Goal: Transaction & Acquisition: Purchase product/service

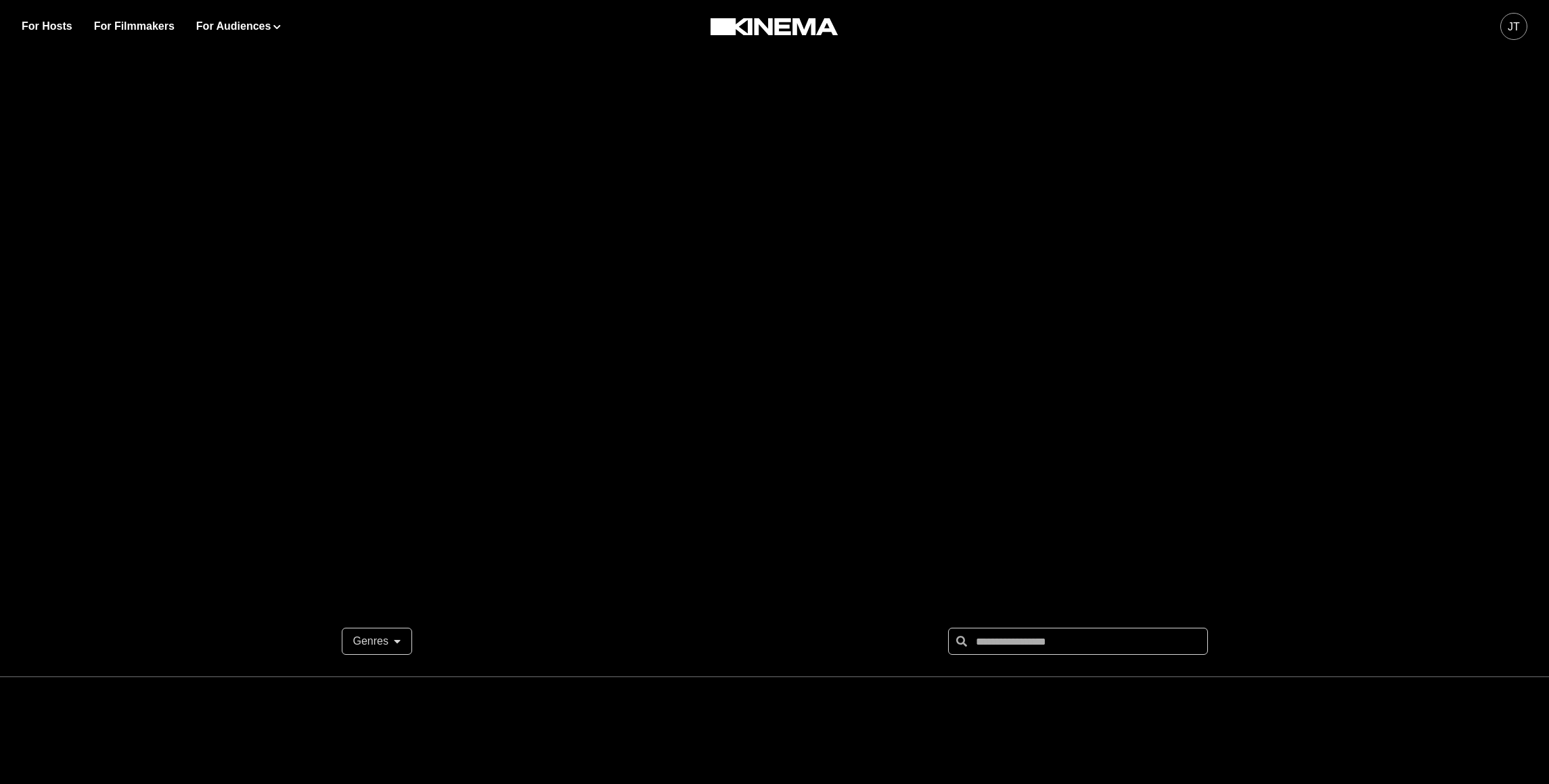
click at [1510, 36] on div "JT" at bounding box center [1514, 26] width 27 height 27
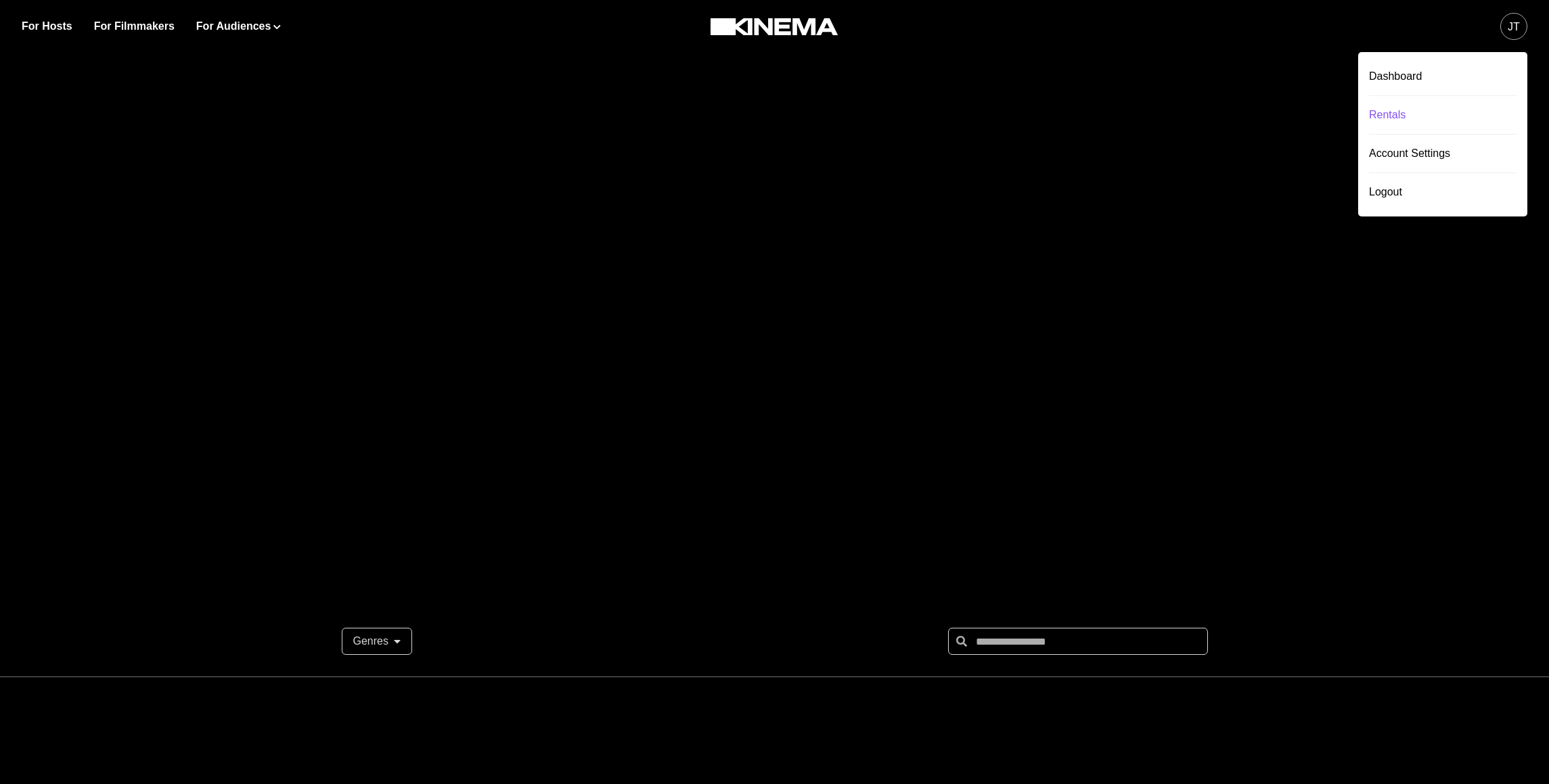
click at [1399, 121] on div "Rentals" at bounding box center [1442, 115] width 148 height 38
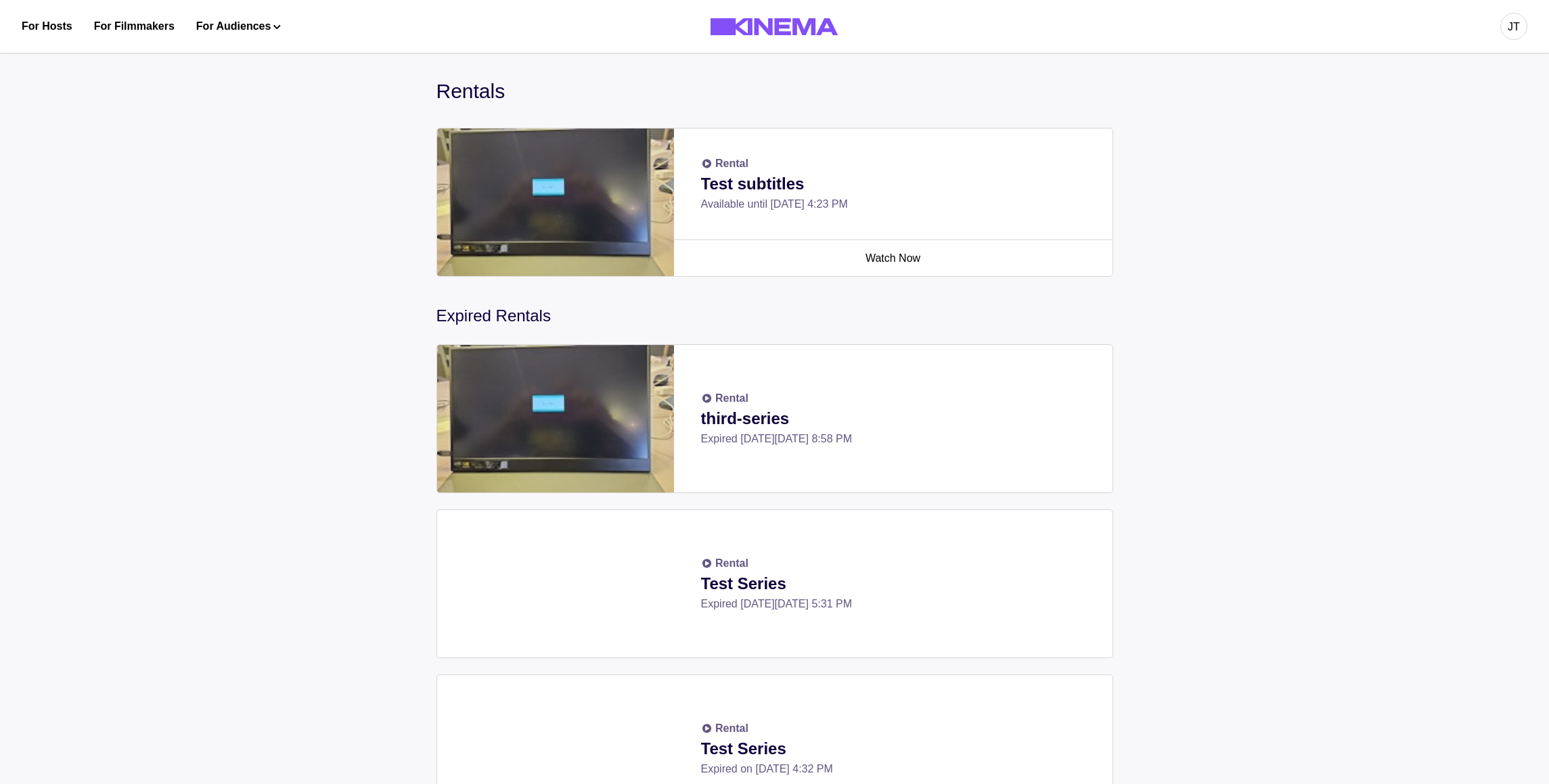
click at [1525, 16] on button "JT" at bounding box center [1514, 26] width 27 height 53
click at [750, 420] on p "third-series" at bounding box center [893, 418] width 384 height 24
click at [1519, 19] on div "JT" at bounding box center [1514, 26] width 12 height 16
click at [1421, 80] on div "Dashboard" at bounding box center [1442, 76] width 148 height 38
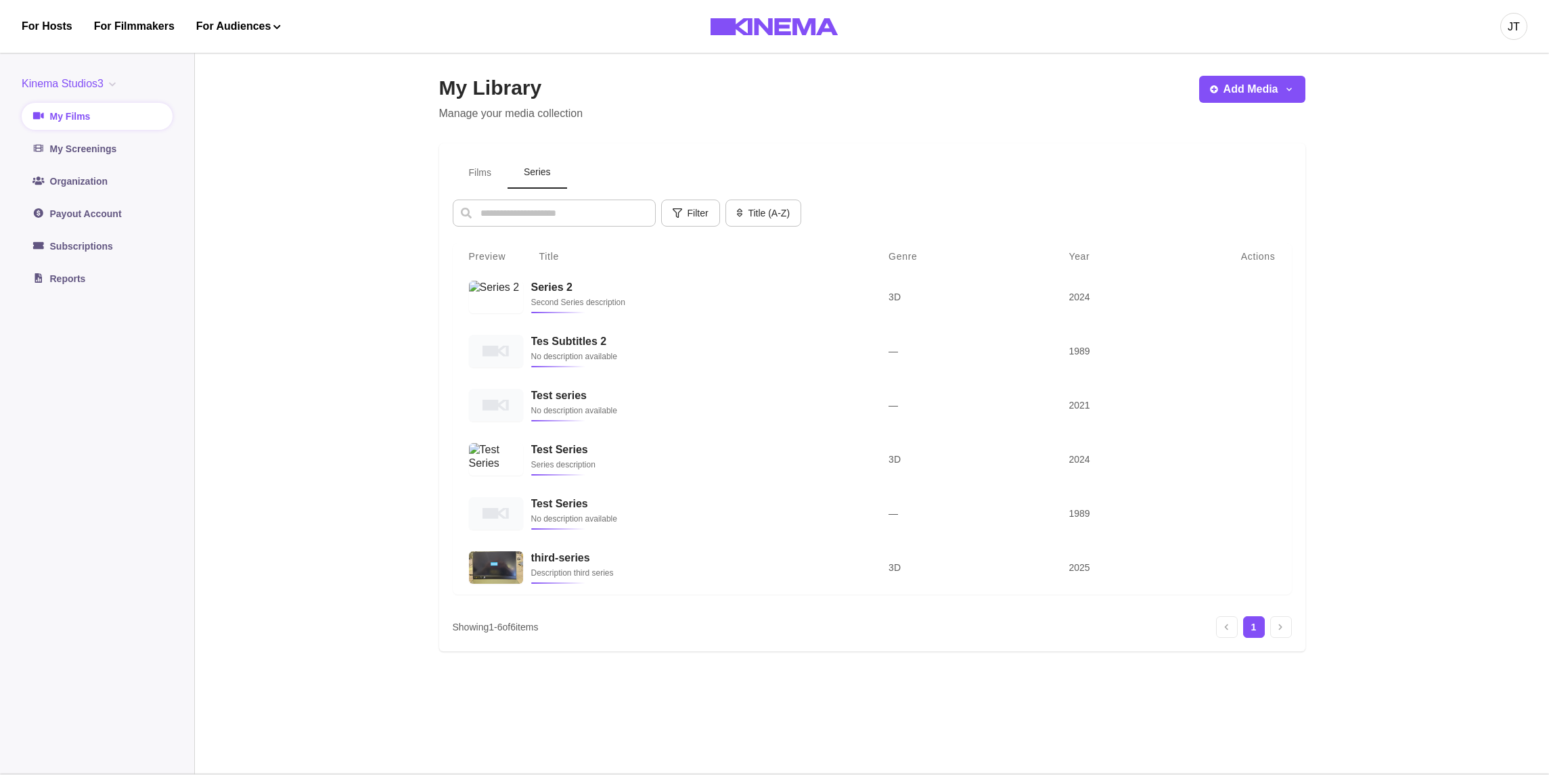
click at [537, 181] on button "Series" at bounding box center [538, 173] width 60 height 32
click at [554, 292] on h3 "Series 2" at bounding box center [691, 287] width 328 height 13
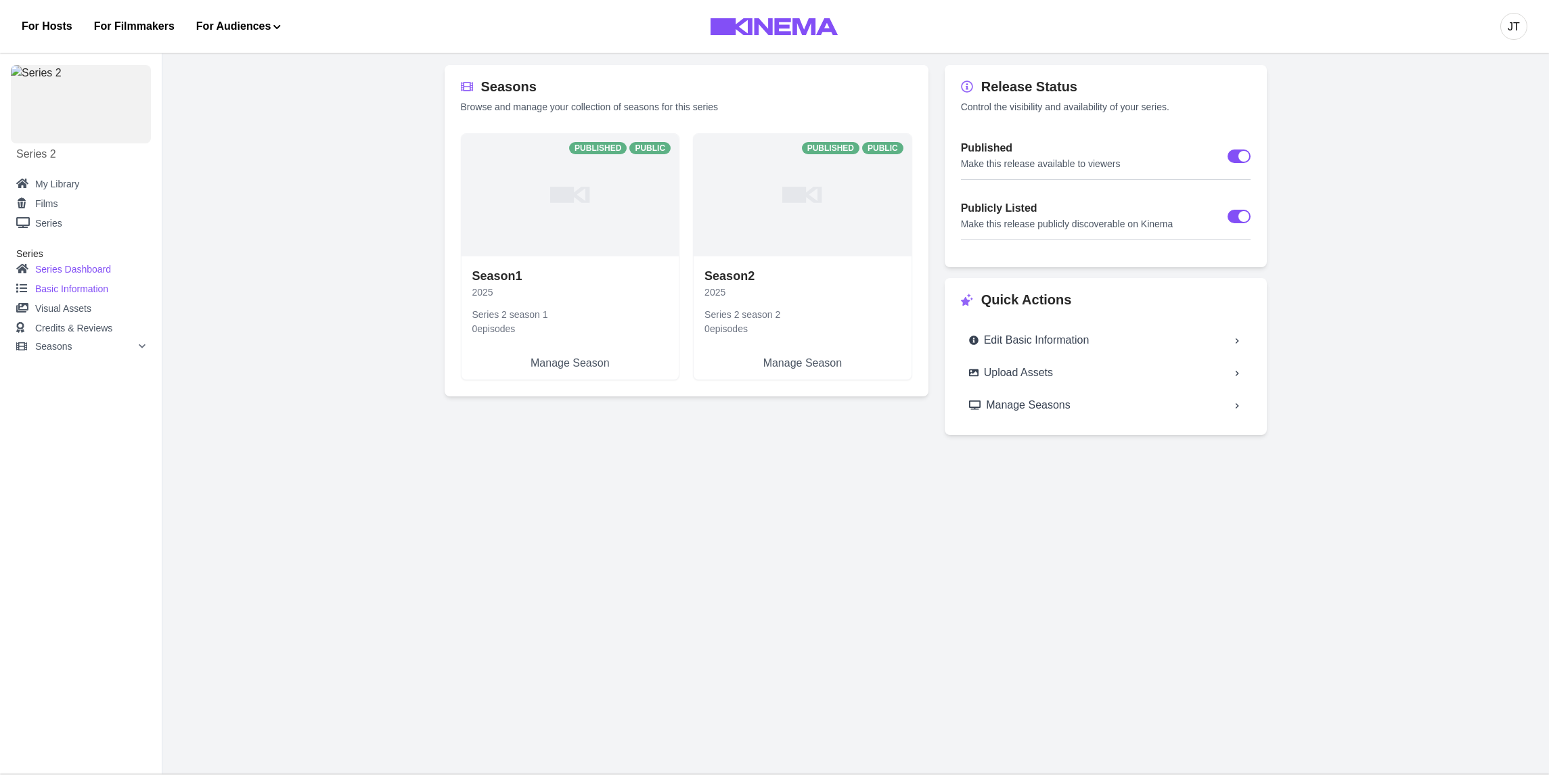
click at [70, 288] on link "Basic Information" at bounding box center [80, 289] width 130 height 19
select select "**********"
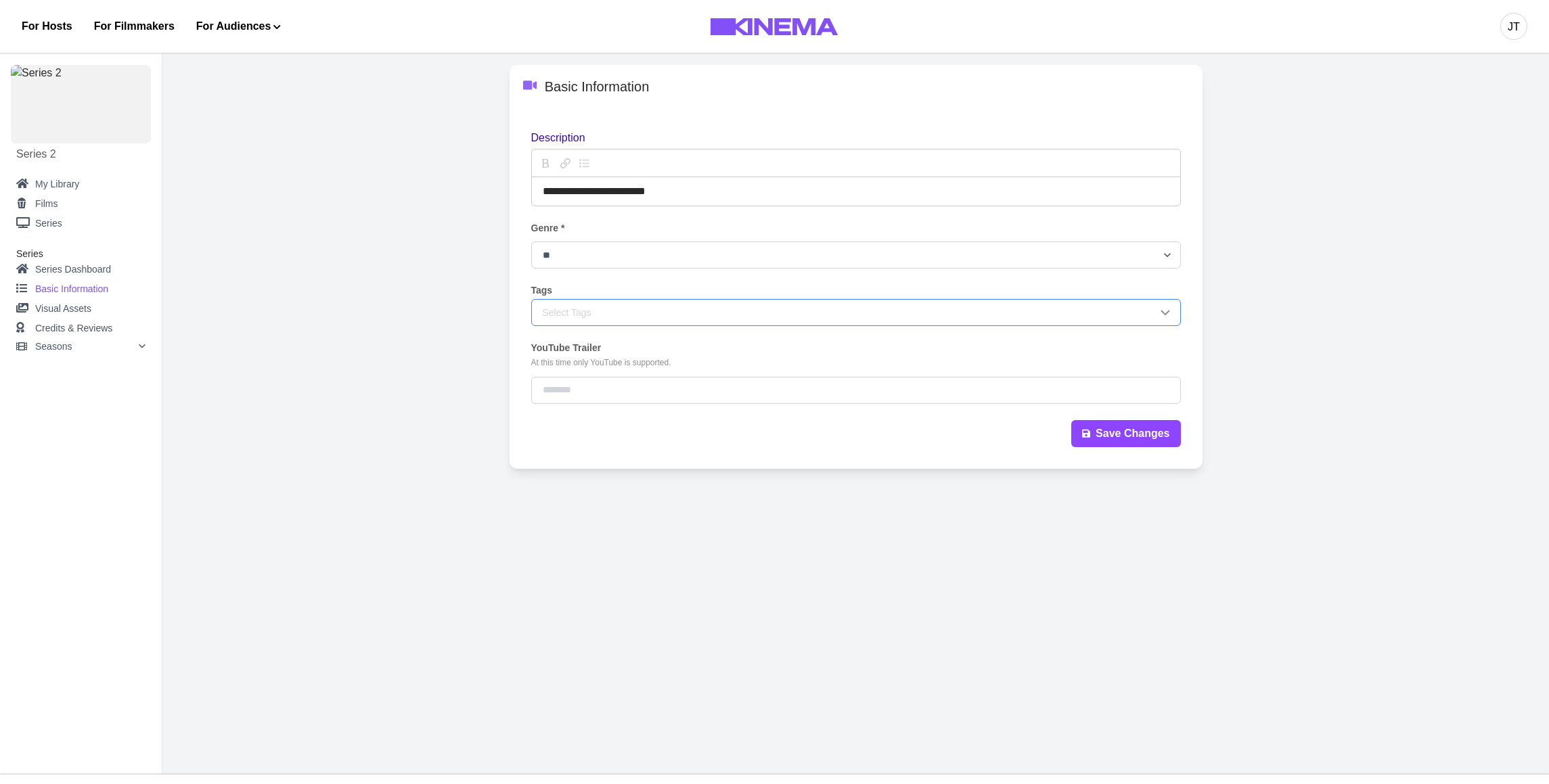
click at [595, 311] on div "Select Tags" at bounding box center [849, 313] width 614 height 15
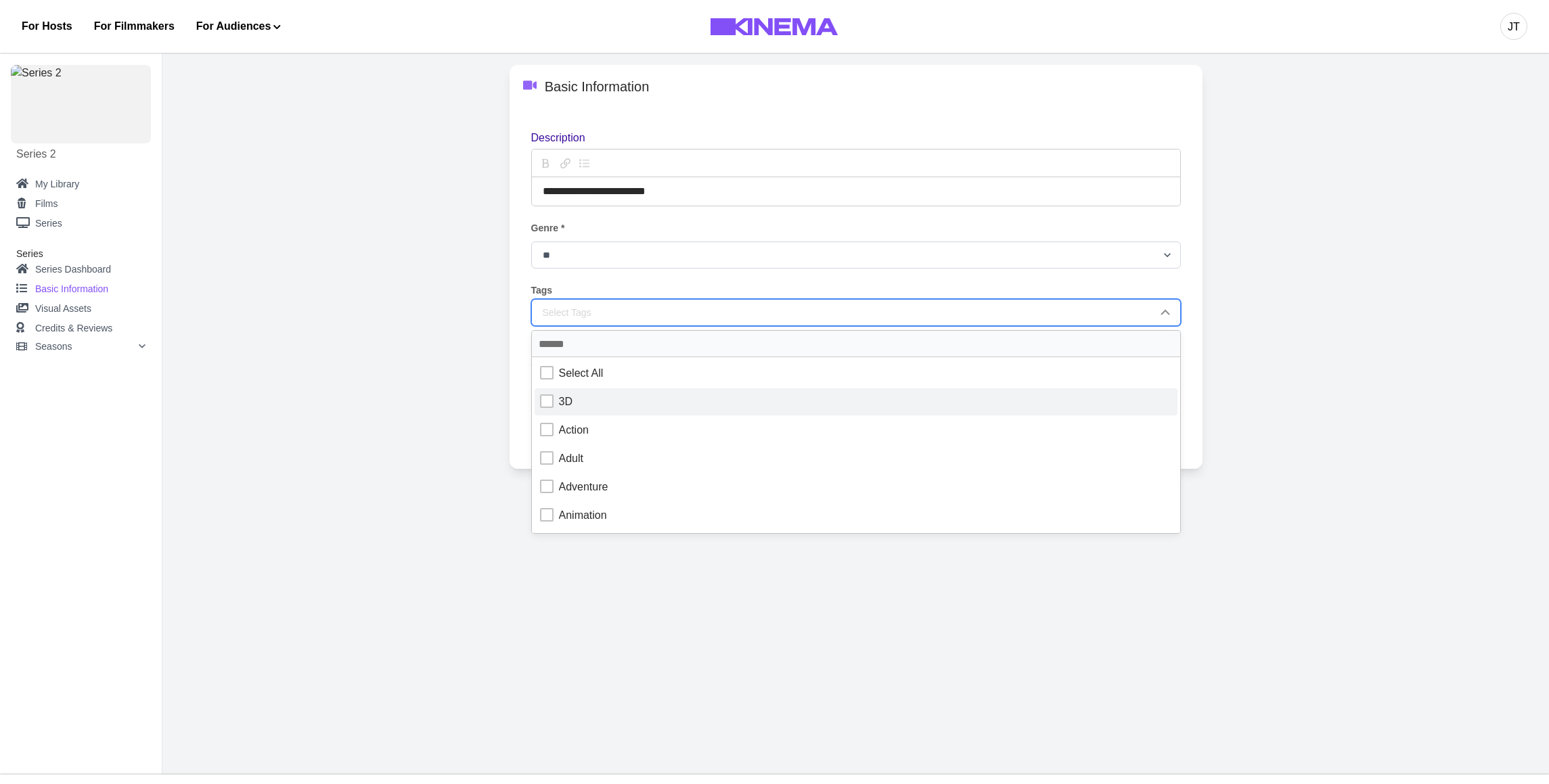
click at [583, 400] on div "3D" at bounding box center [856, 402] width 632 height 16
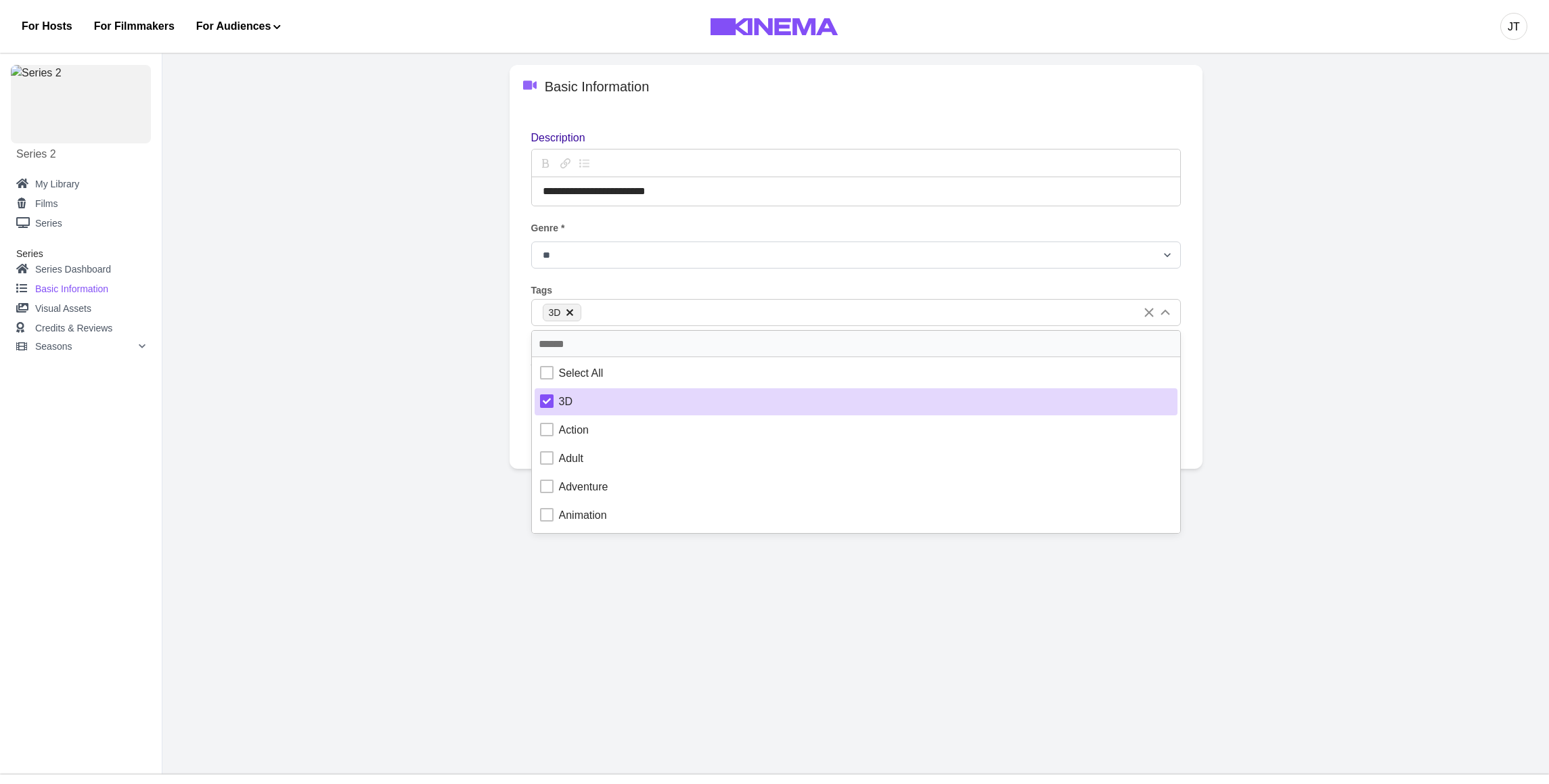
click at [1235, 477] on main "**********" at bounding box center [856, 409] width 1387 height 731
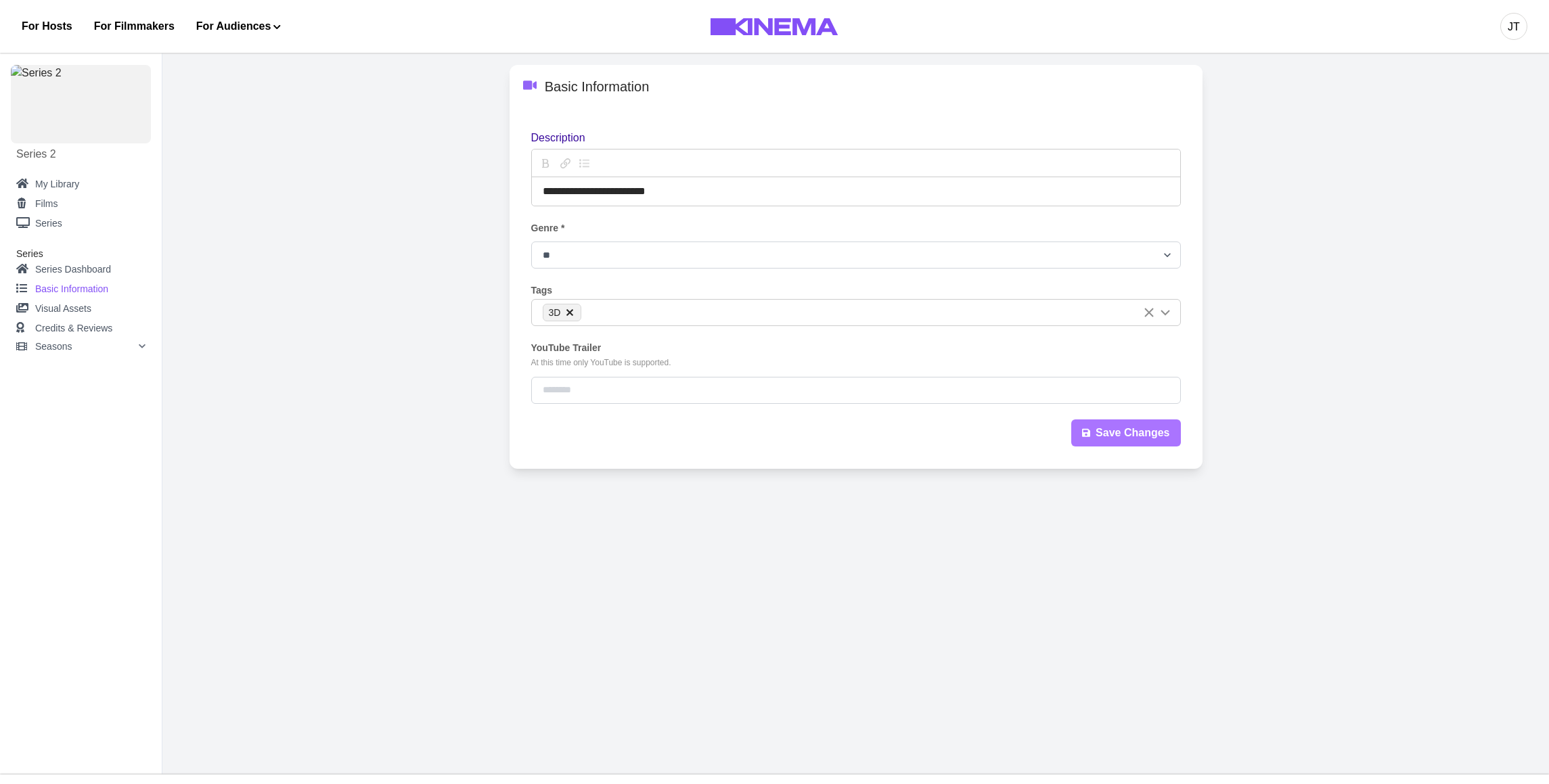
click at [1131, 436] on button "Save Changes" at bounding box center [1126, 433] width 109 height 27
click at [66, 311] on link "Visual Assets" at bounding box center [80, 309] width 130 height 19
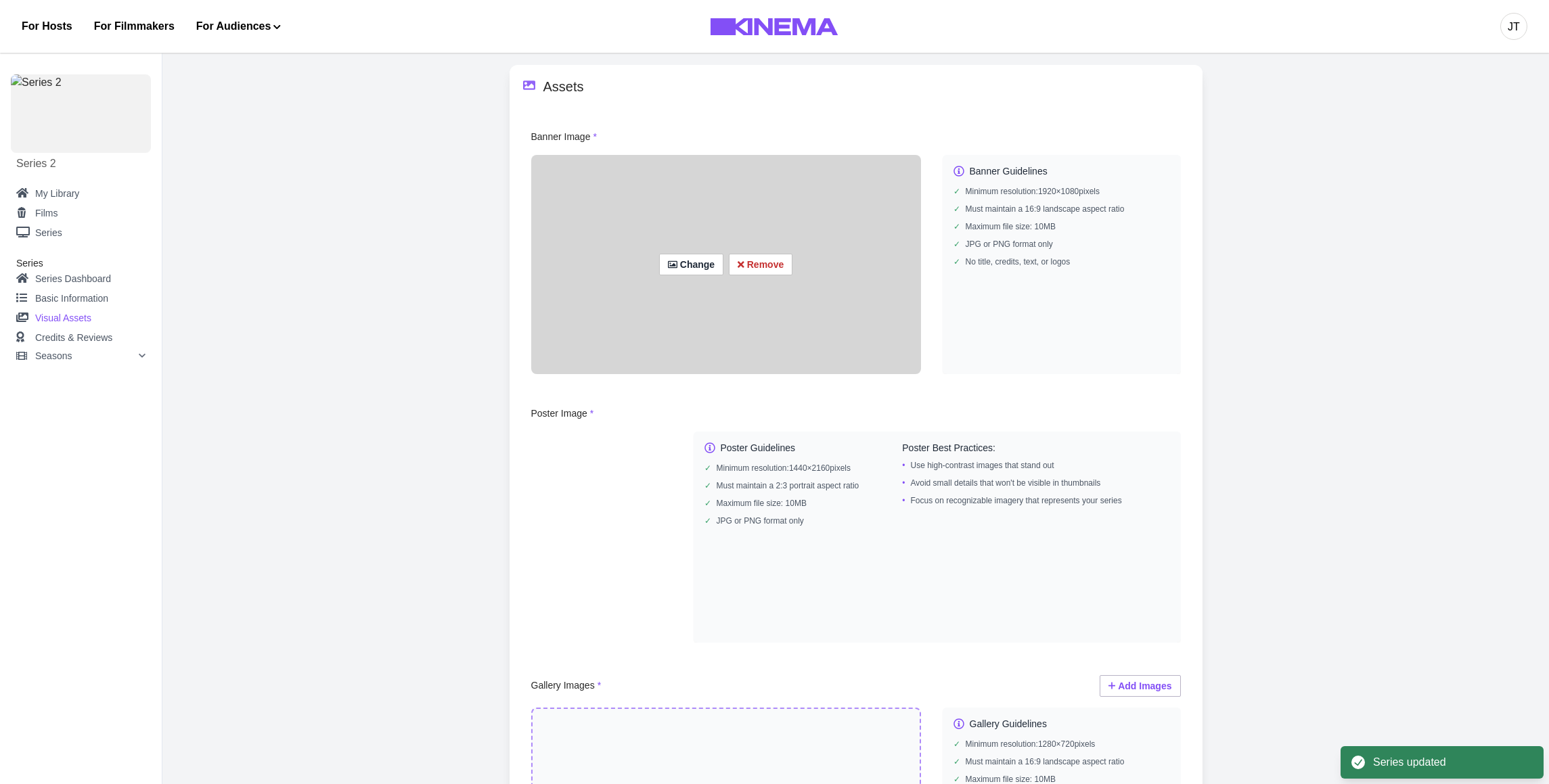
click at [653, 278] on div "Change Remove" at bounding box center [726, 265] width 390 height 220
click at [689, 268] on button "Change" at bounding box center [691, 264] width 64 height 21
type input "**********"
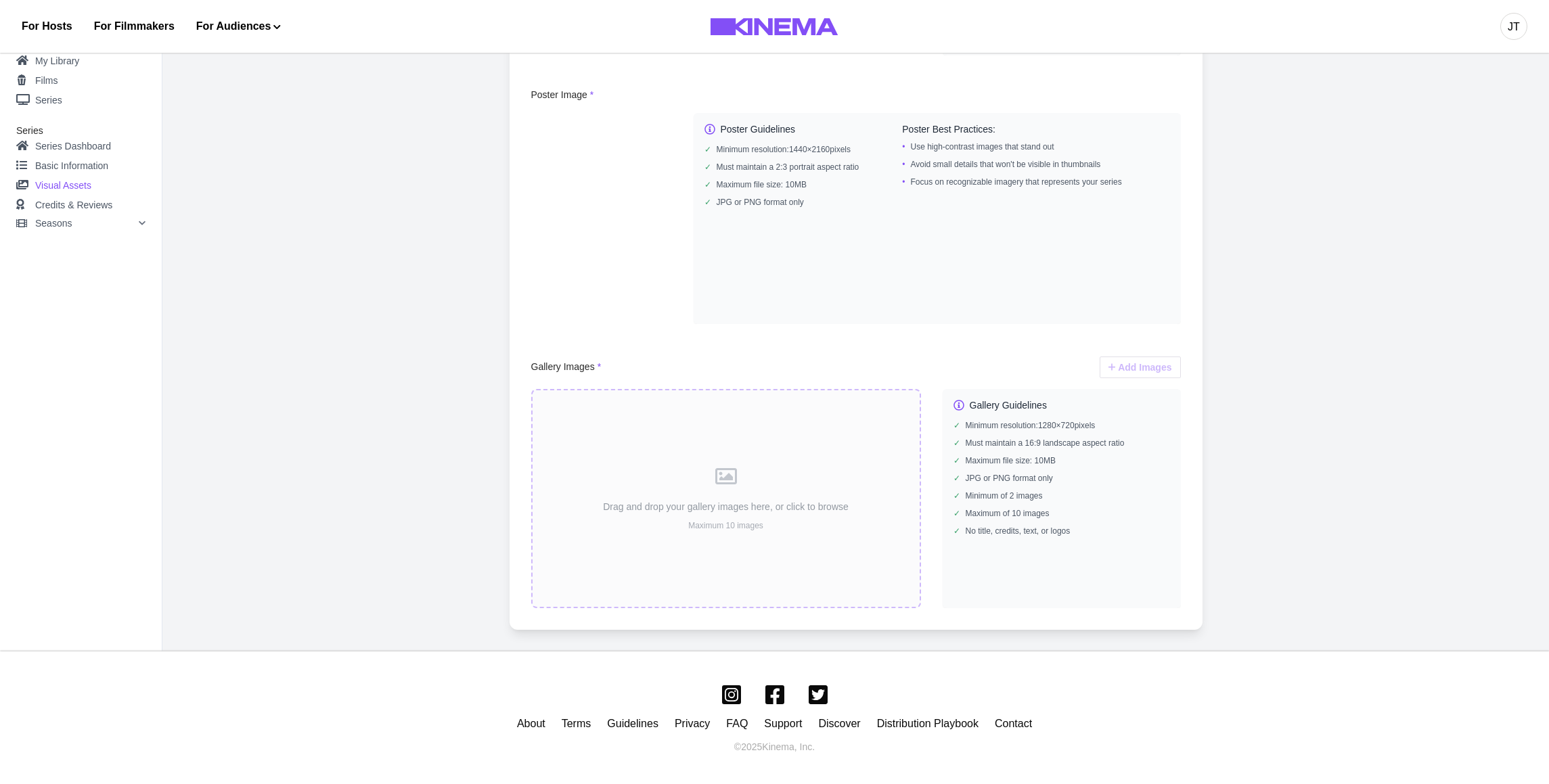
scroll to position [322, 0]
click at [790, 396] on div "Drag and drop your gallery images here, or click to browse Maximum 10 images" at bounding box center [726, 496] width 390 height 220
click at [690, 483] on div "Drag and drop your gallery images here, or click to browse Maximum 10 images" at bounding box center [726, 496] width 390 height 220
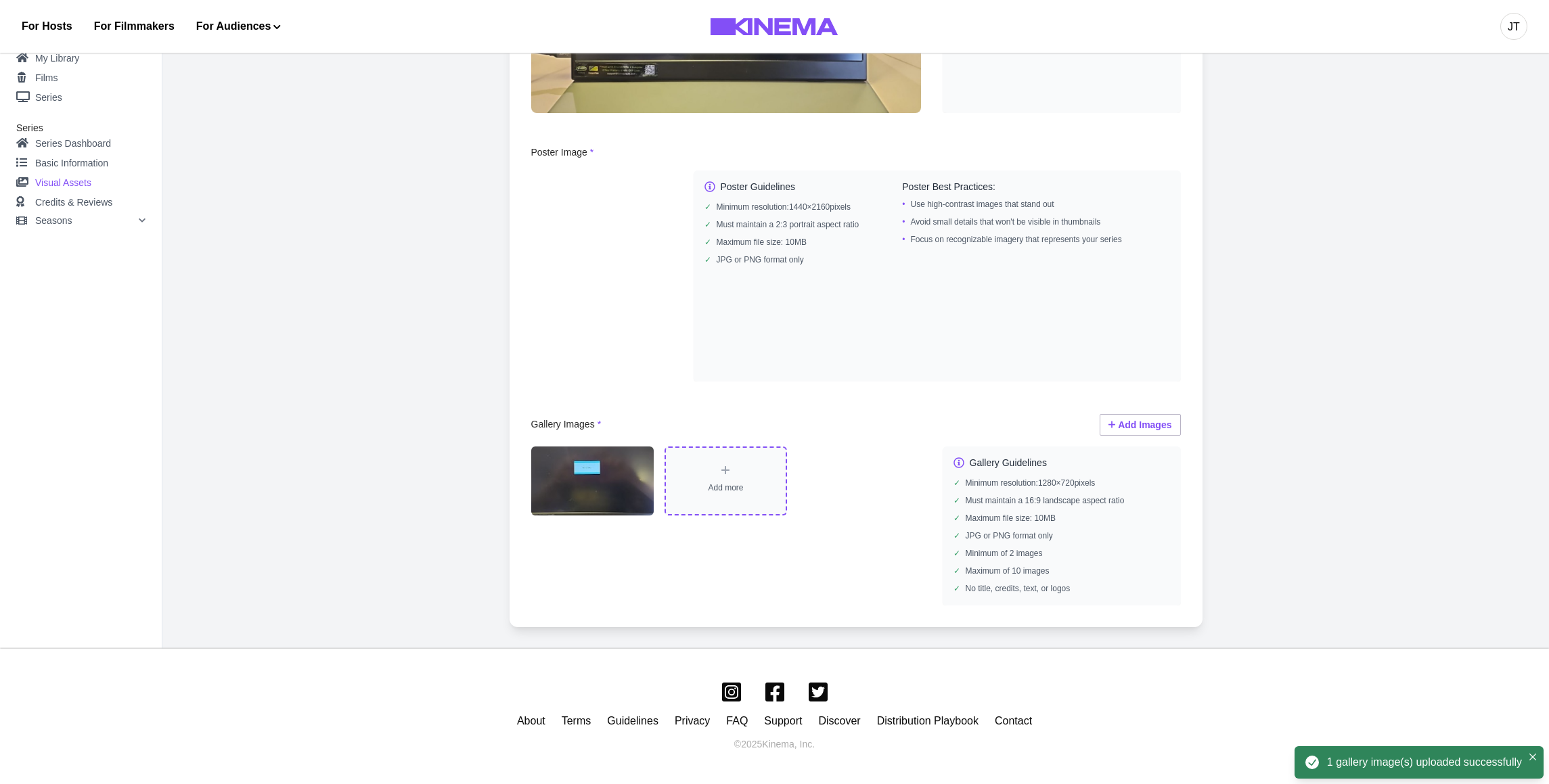
click at [734, 467] on div "Add more" at bounding box center [725, 481] width 123 height 69
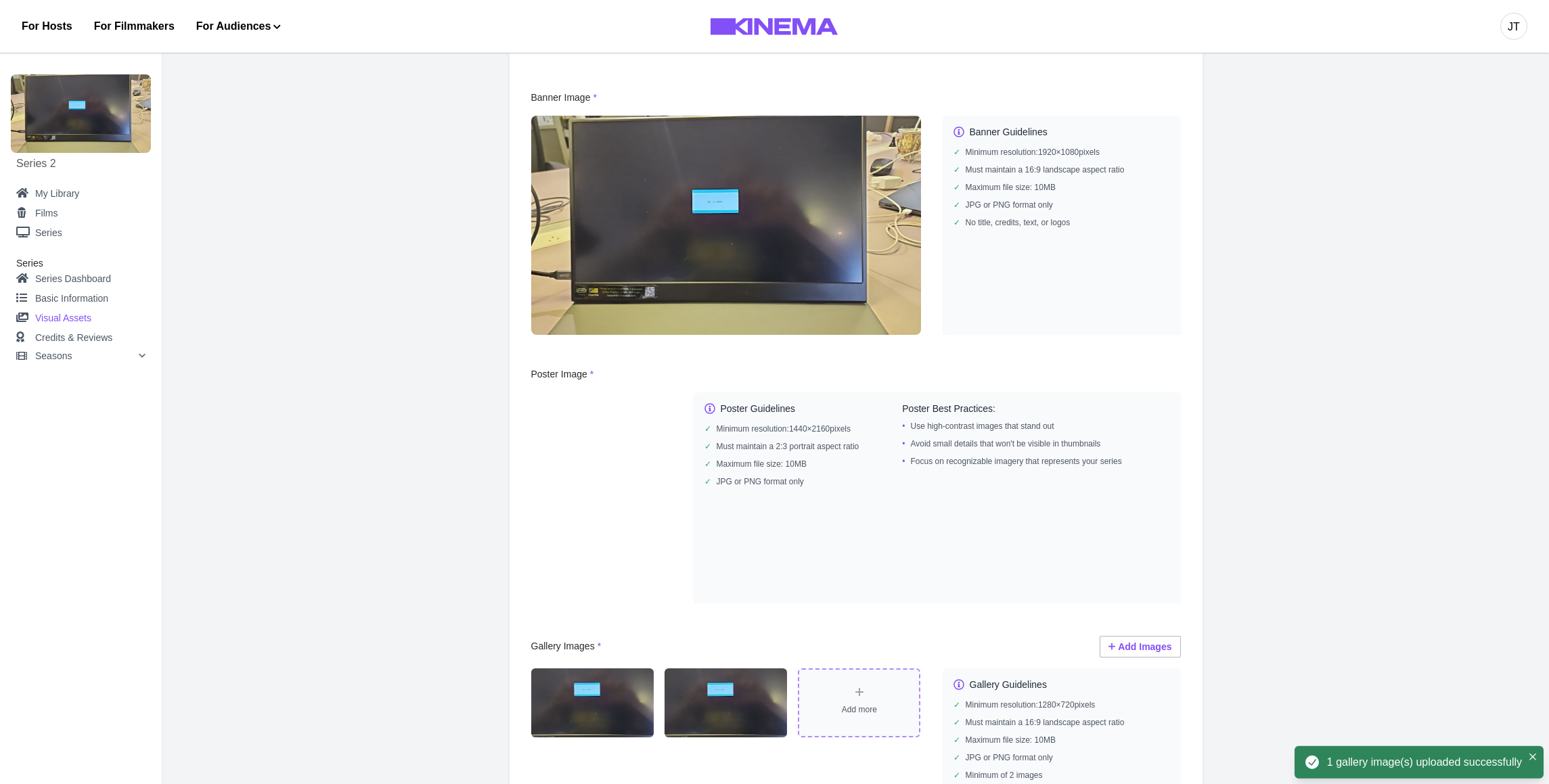
scroll to position [0, 0]
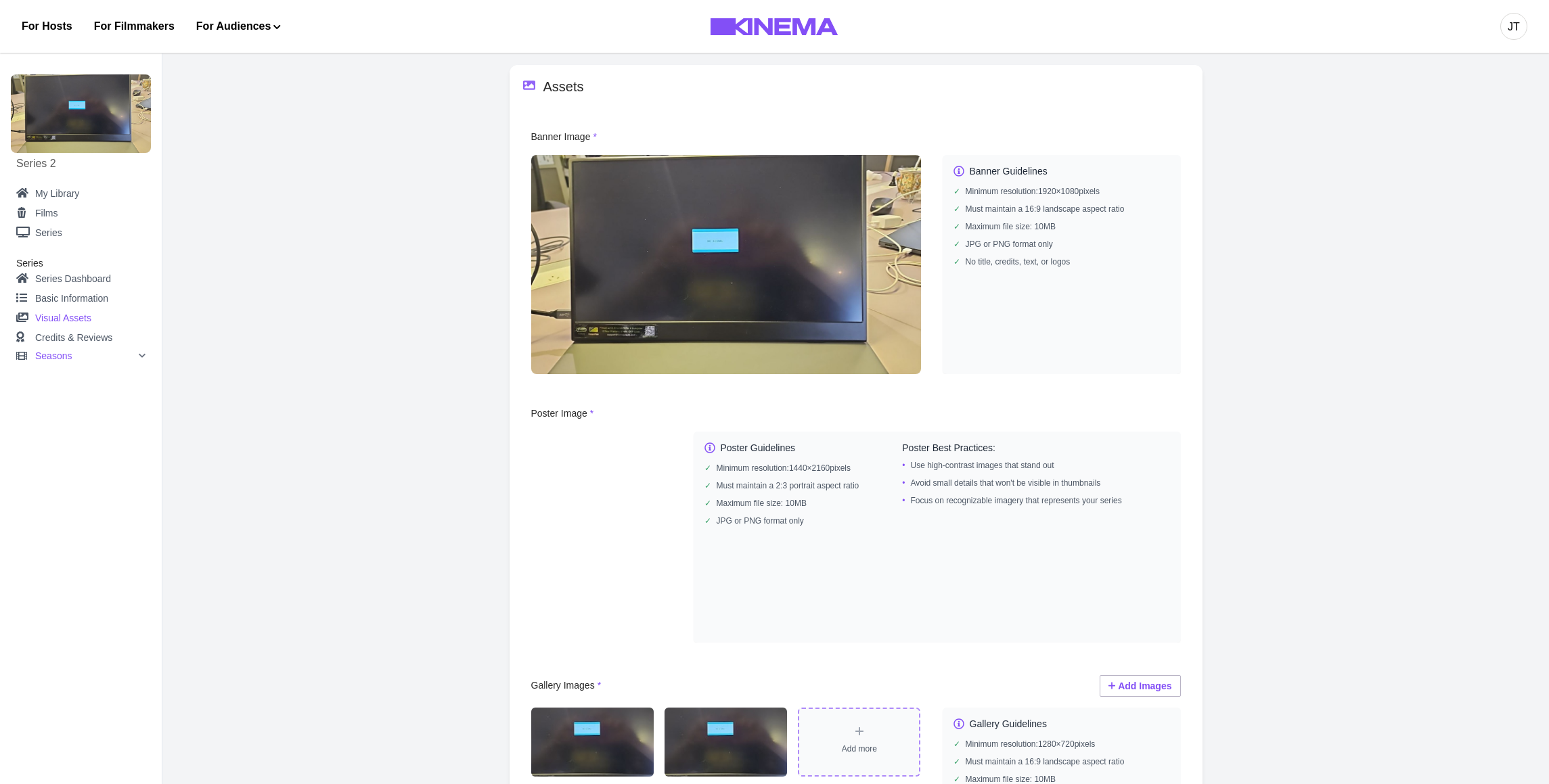
click at [100, 359] on div "Seasons" at bounding box center [90, 356] width 110 height 10
click at [66, 392] on link "Season 1" at bounding box center [91, 395] width 107 height 17
select select "**********"
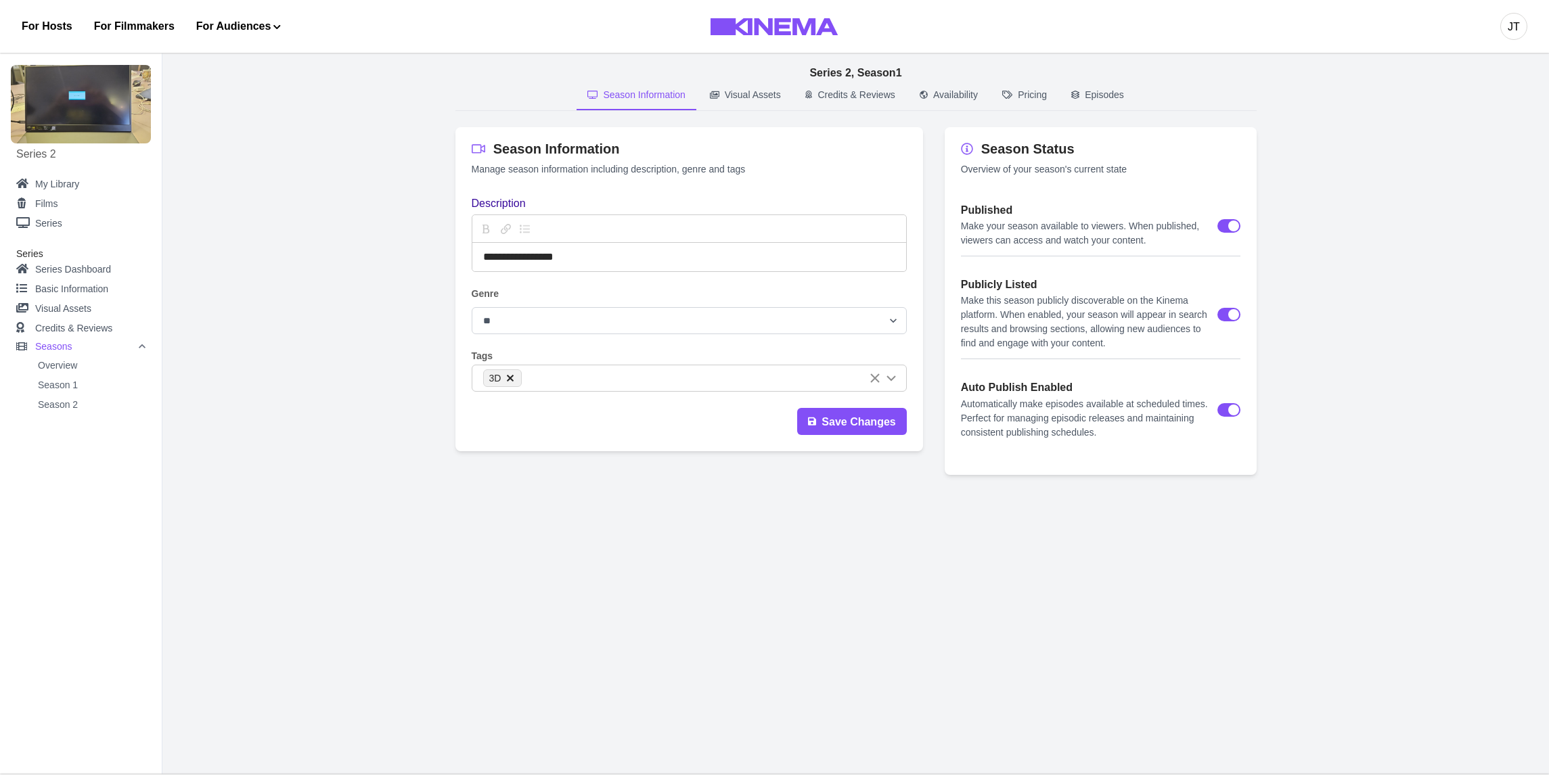
click at [725, 98] on p "Visual Assets" at bounding box center [752, 95] width 56 height 15
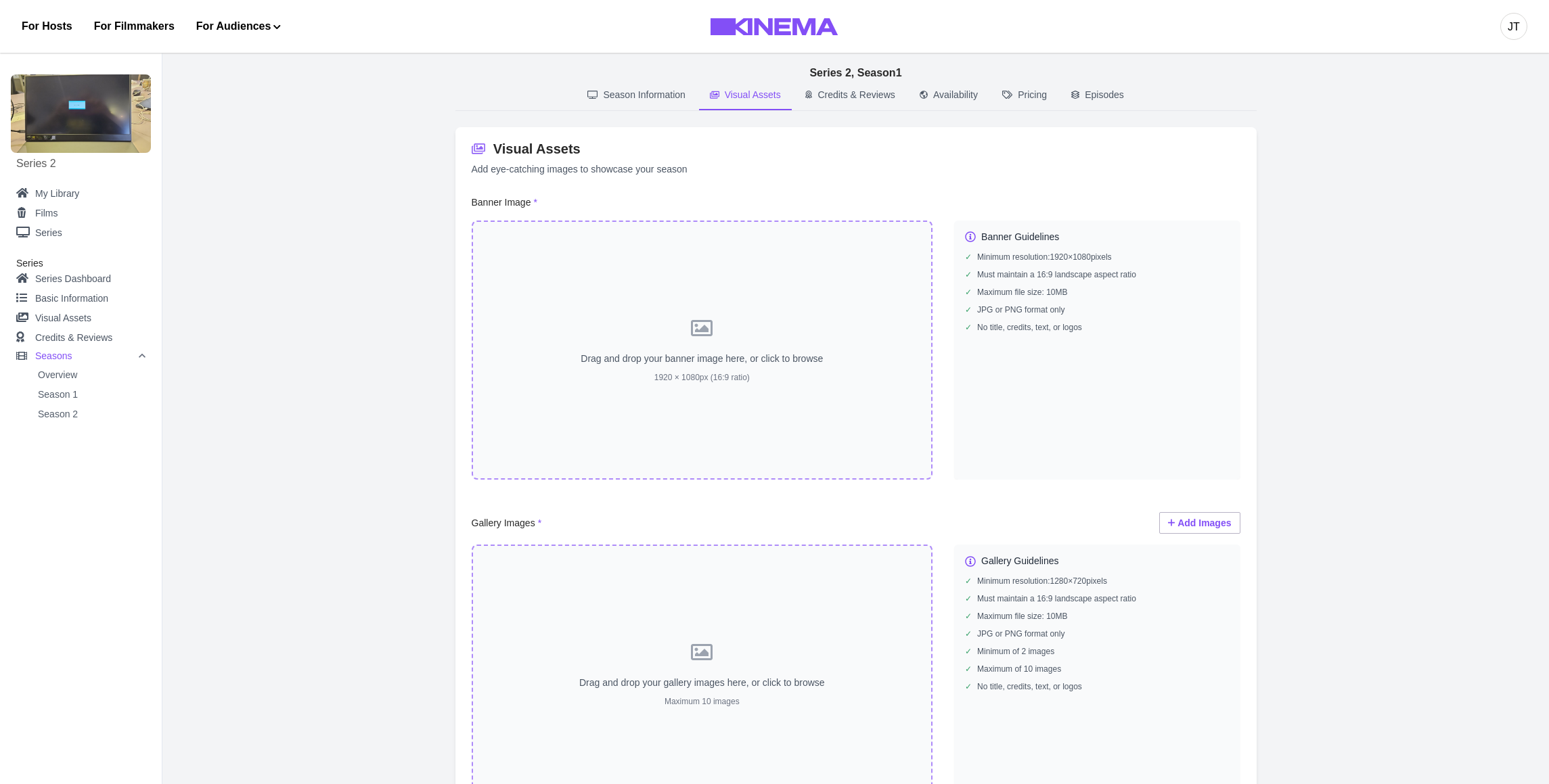
click at [1087, 93] on button "Episodes" at bounding box center [1097, 96] width 74 height 29
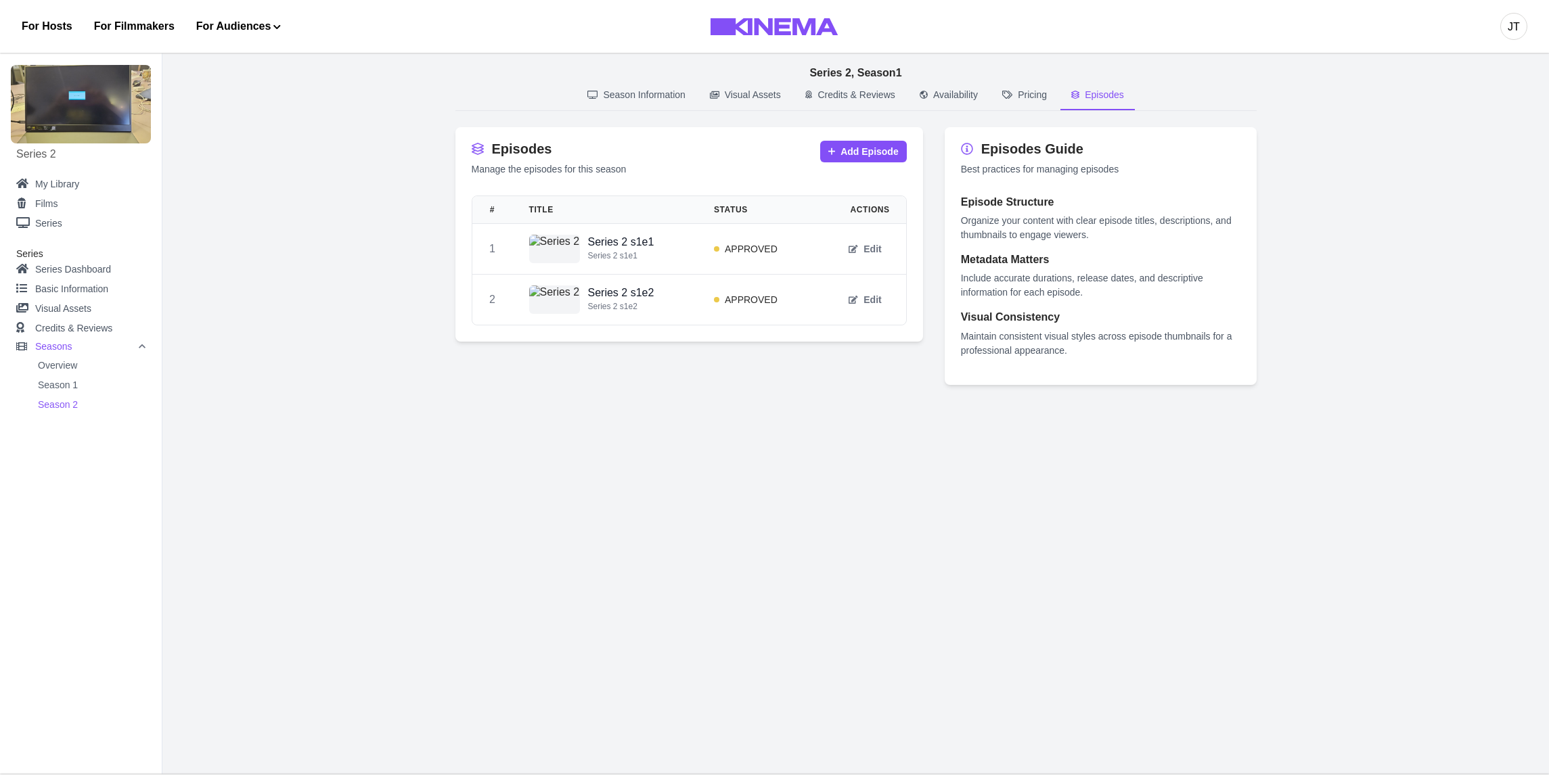
click at [46, 407] on link "Season 2" at bounding box center [91, 404] width 107 height 17
click at [50, 385] on link "Season 1" at bounding box center [91, 385] width 107 height 17
click at [638, 97] on p "Season Information" at bounding box center [644, 95] width 82 height 15
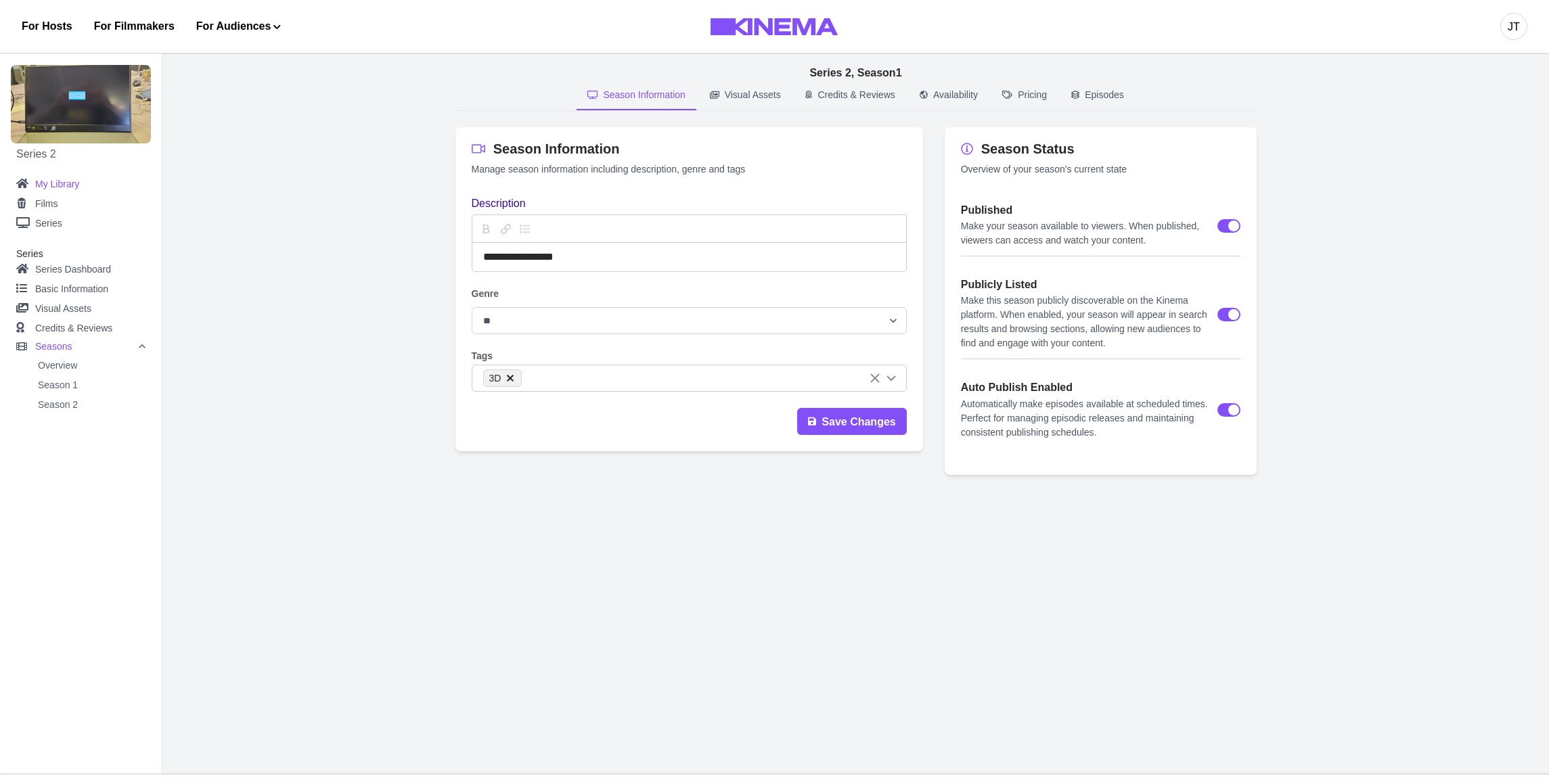
click at [71, 190] on link "My Library" at bounding box center [80, 184] width 130 height 17
click at [48, 273] on link "Series Dashboard" at bounding box center [80, 269] width 130 height 19
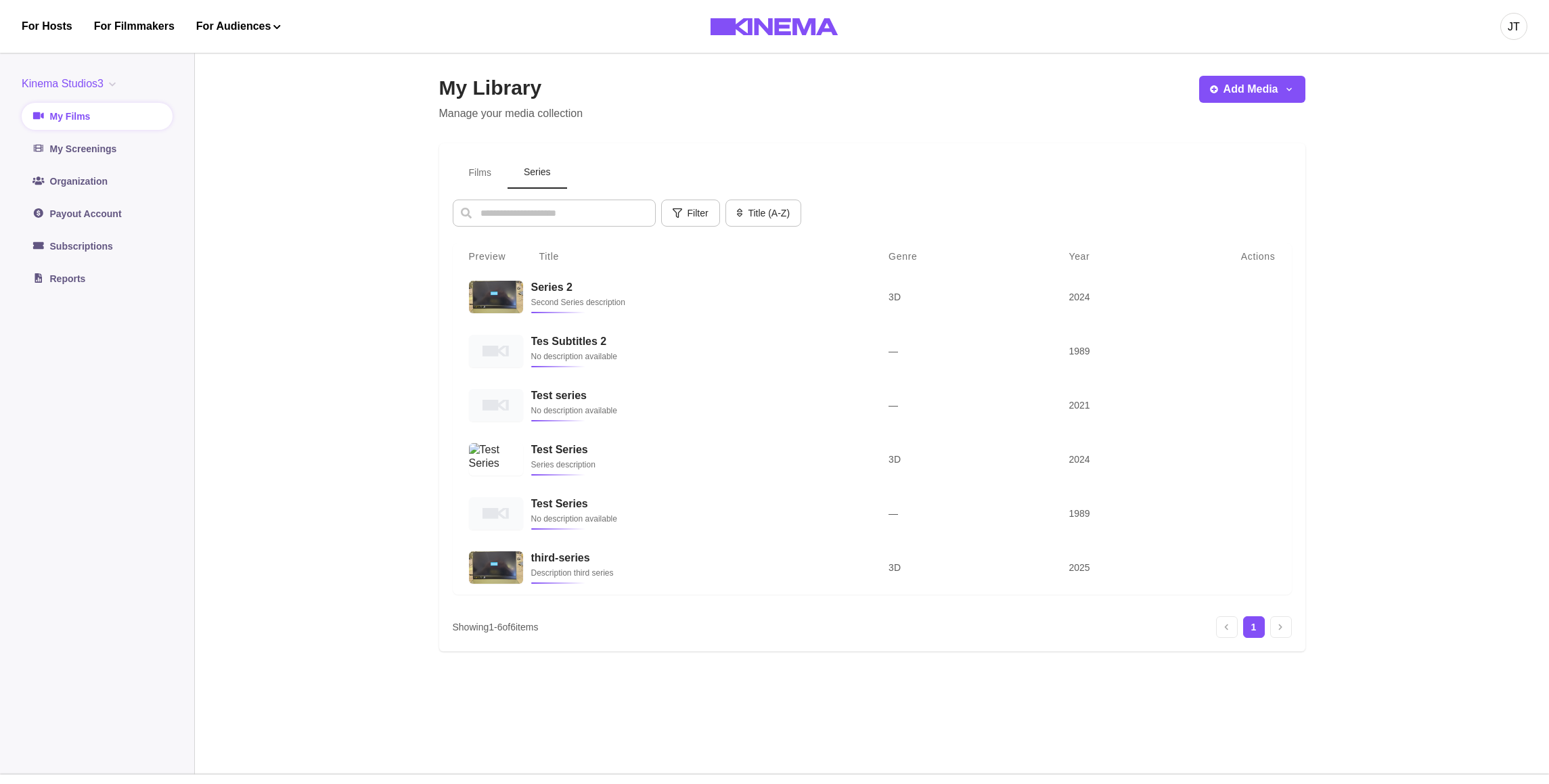
click at [558, 287] on h3 "Series 2" at bounding box center [694, 287] width 326 height 13
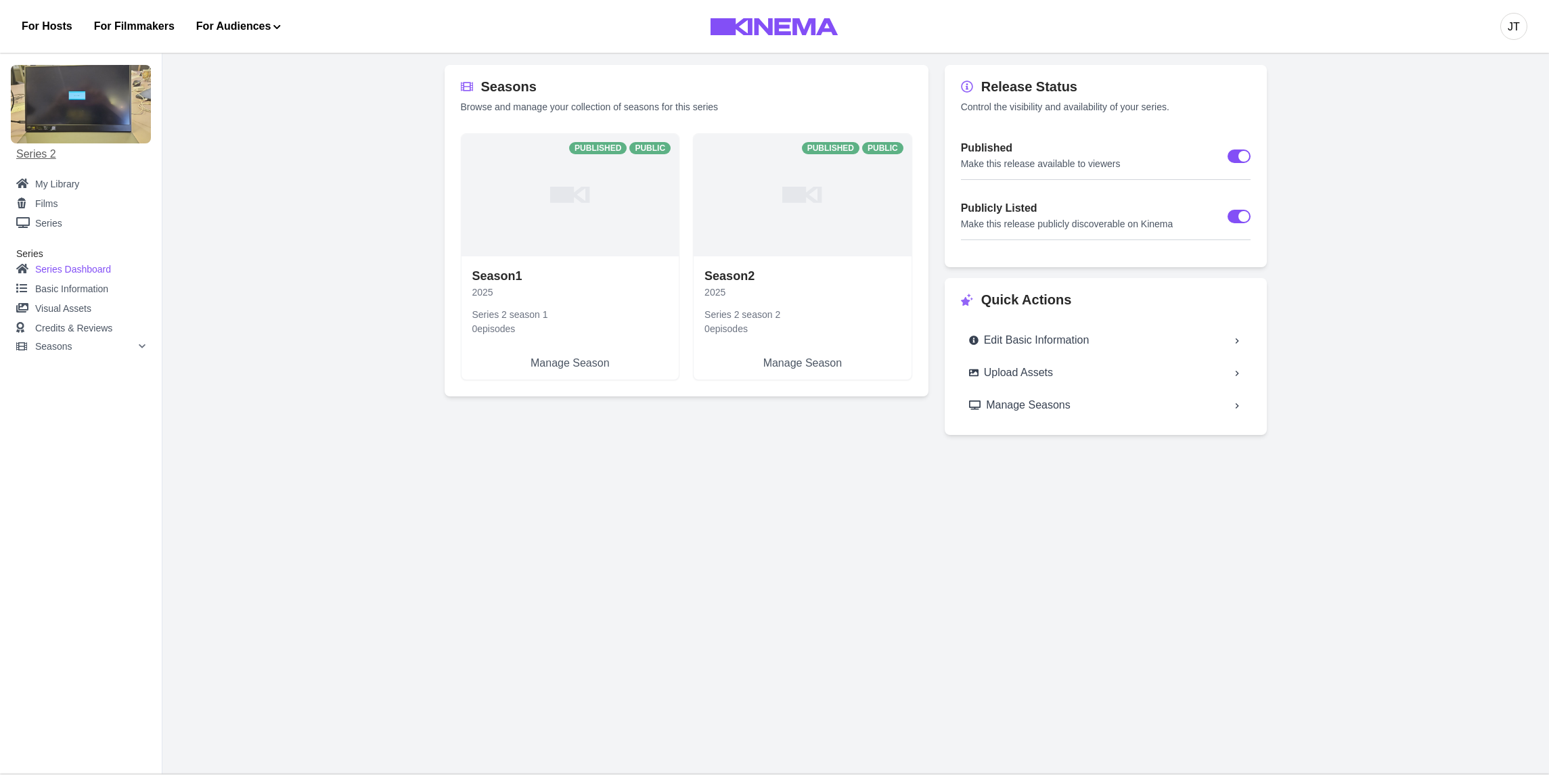
click link "Series 2"
click at [475, 340] on link "Season 1 2025 Series 2 season 1 0 episodes Manage Season" at bounding box center [570, 315] width 218 height 123
select select "**********"
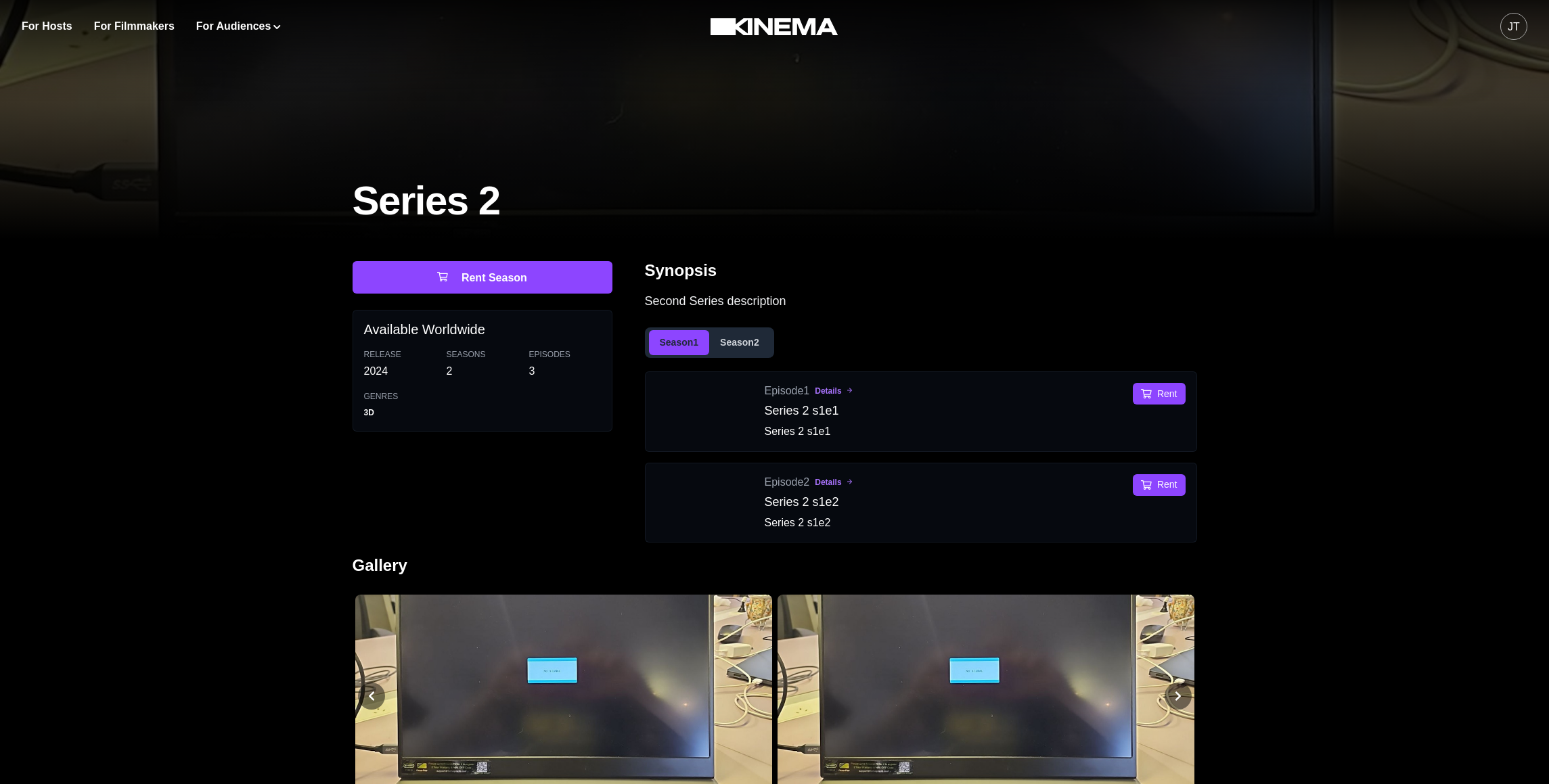
scroll to position [273, 0]
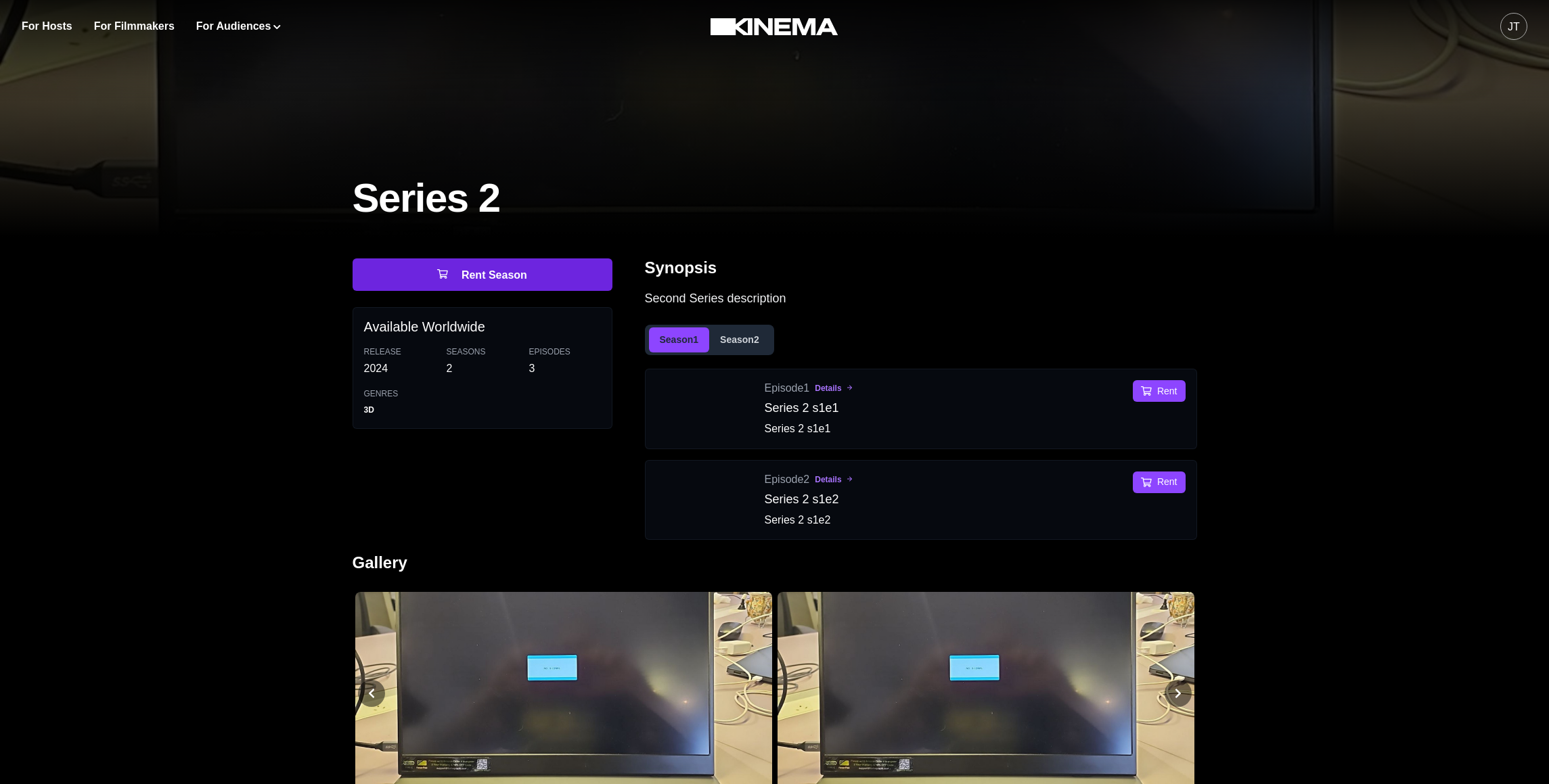
click at [547, 273] on button "Rent Season" at bounding box center [482, 274] width 260 height 33
select select "**********"
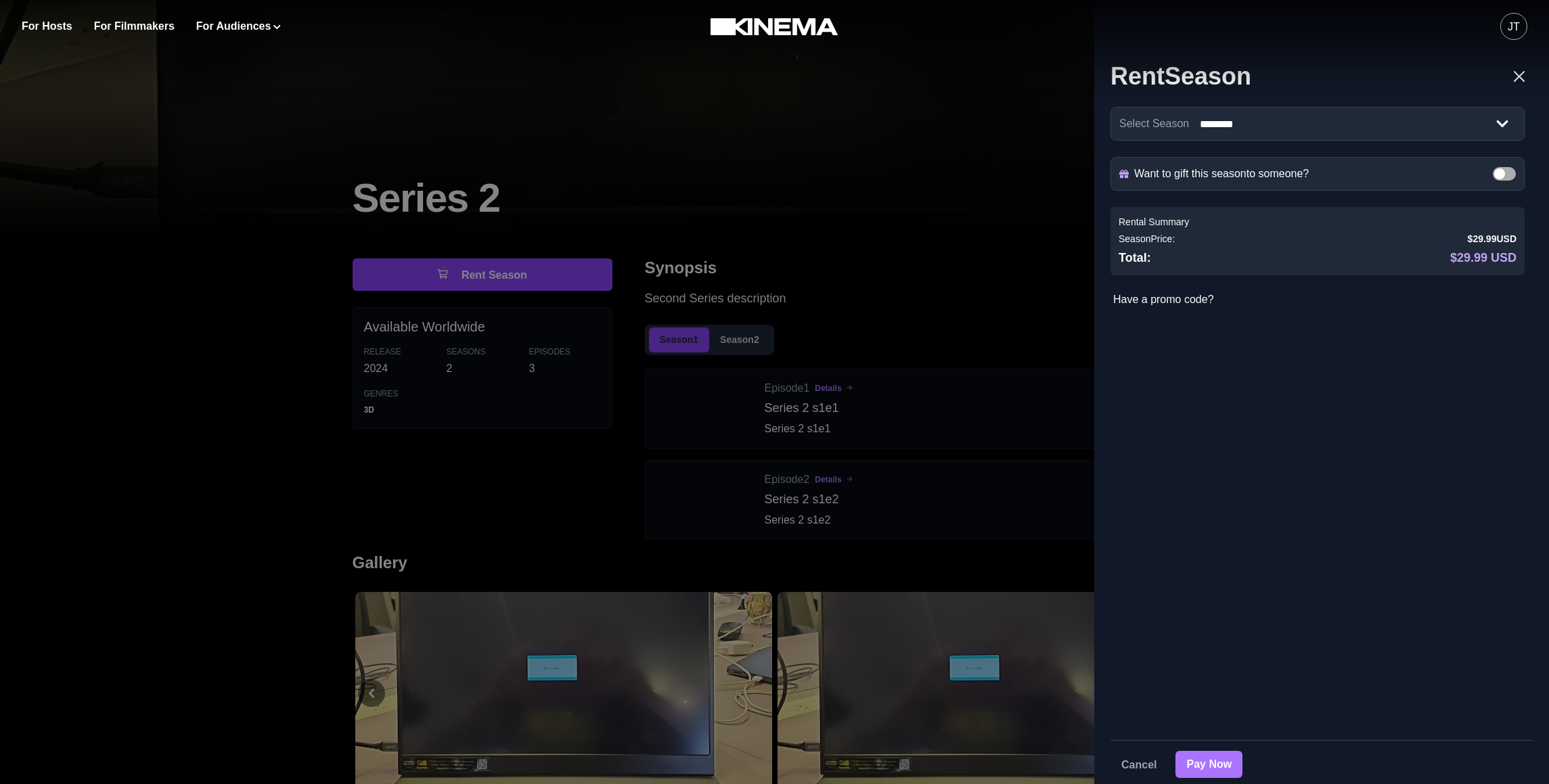
click at [1230, 758] on button "Pay Now" at bounding box center [1209, 764] width 67 height 27
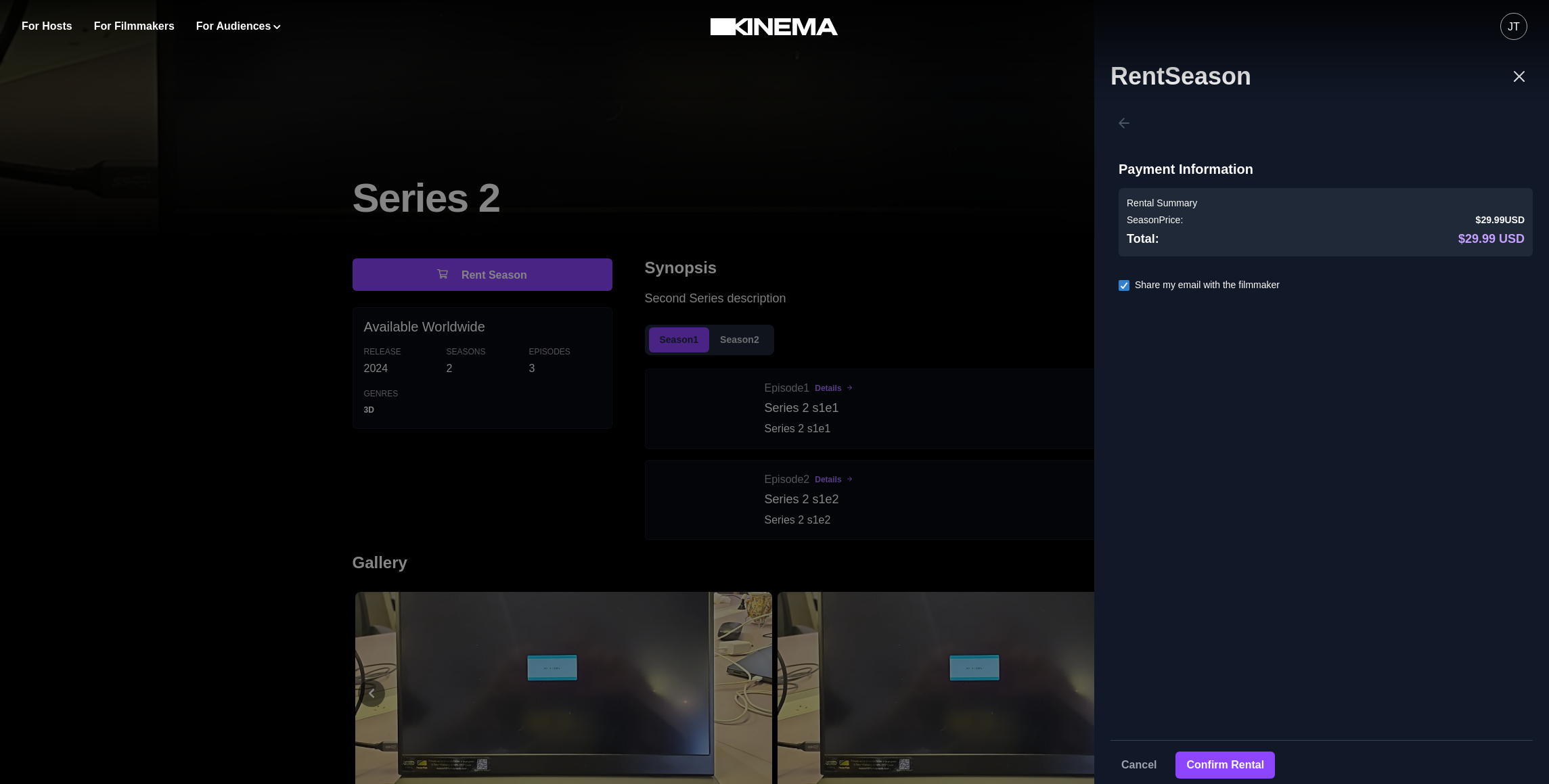
click at [1217, 221] on div "Season Price: $29.99 USD" at bounding box center [1326, 220] width 398 height 15
click at [1244, 759] on button "Confirm Rental" at bounding box center [1225, 764] width 100 height 27
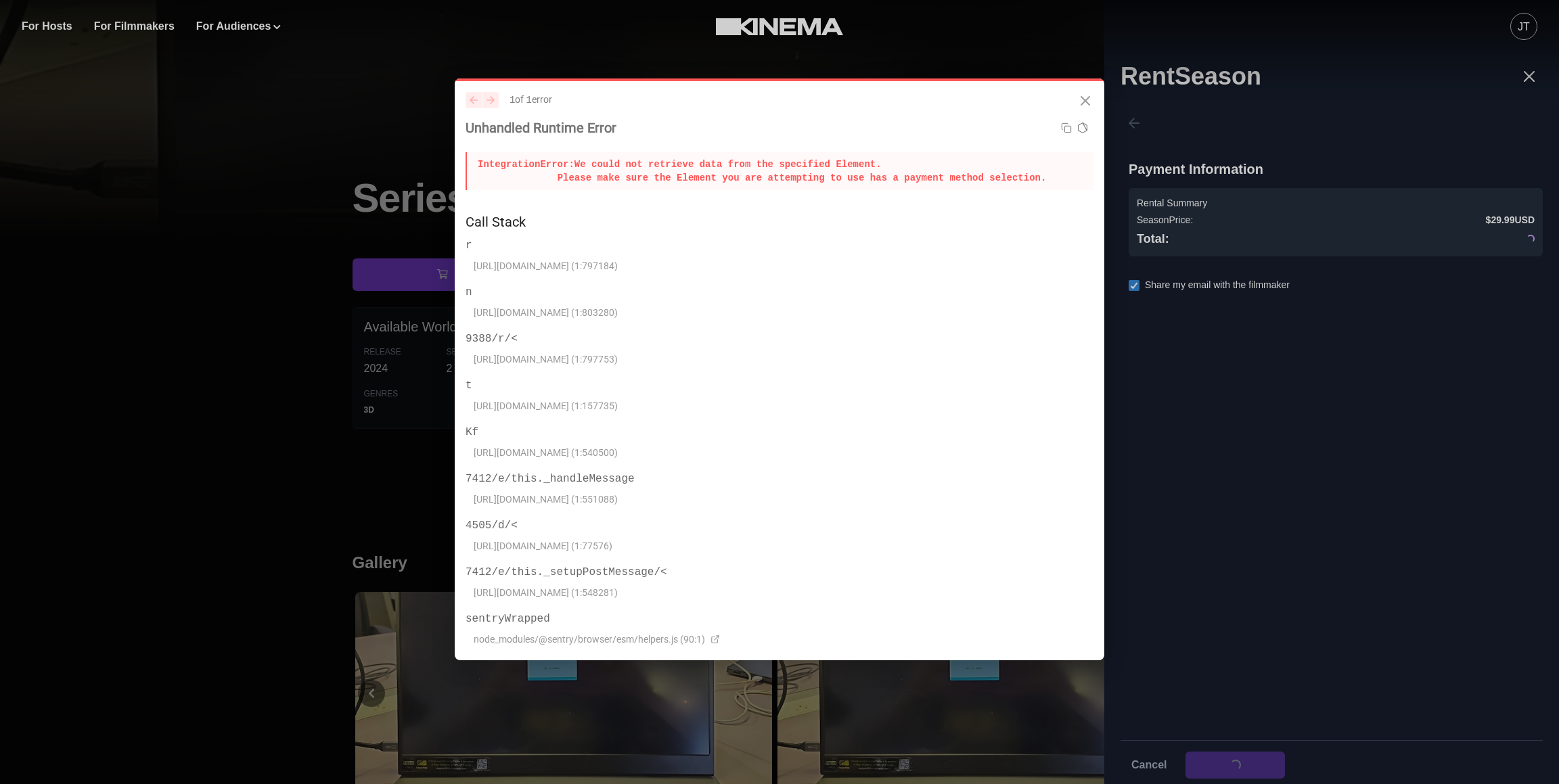
click at [1085, 103] on icon "Close" at bounding box center [1085, 100] width 16 height 16
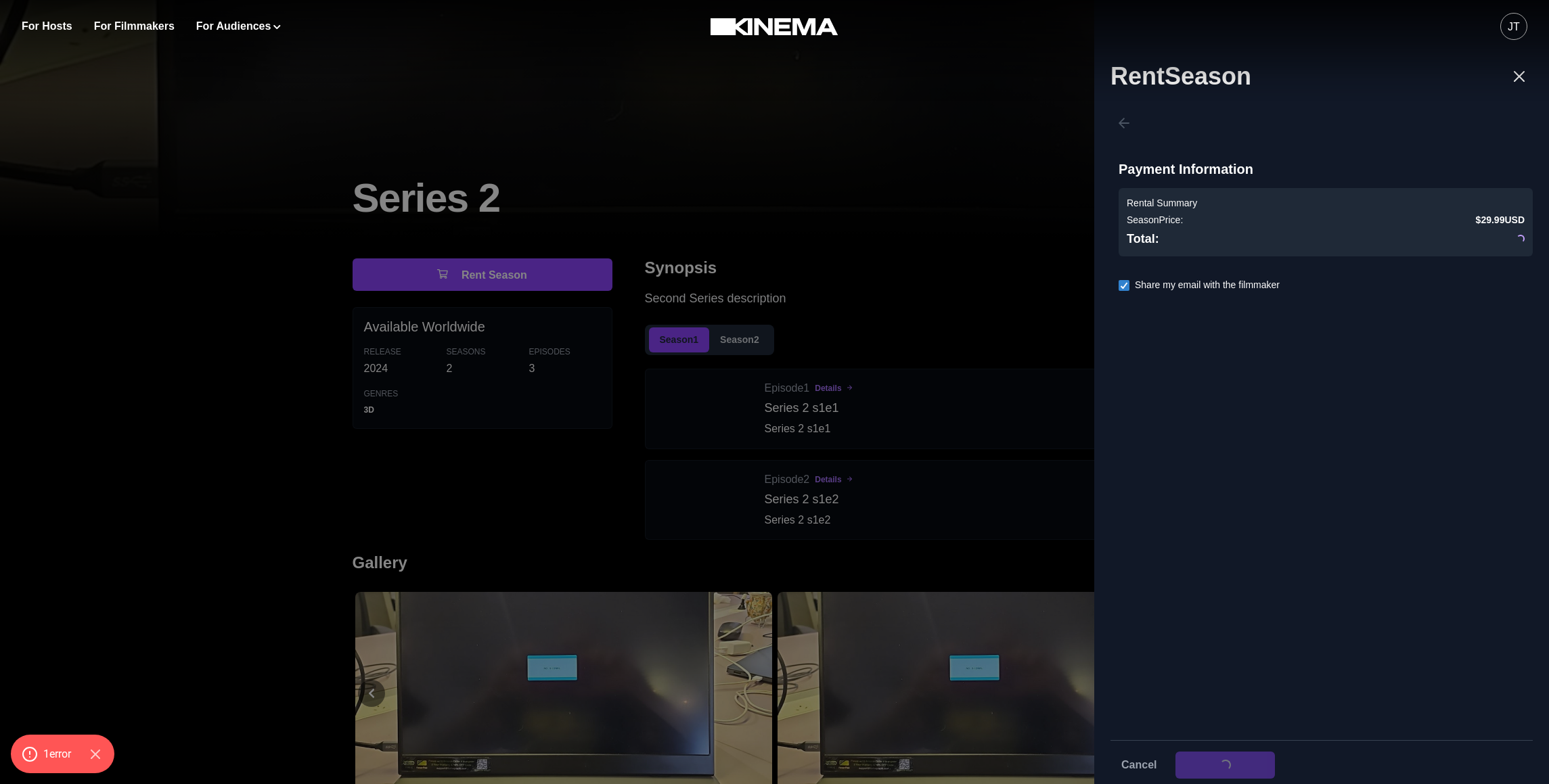
click at [1271, 314] on div "**********" at bounding box center [1322, 415] width 423 height 617
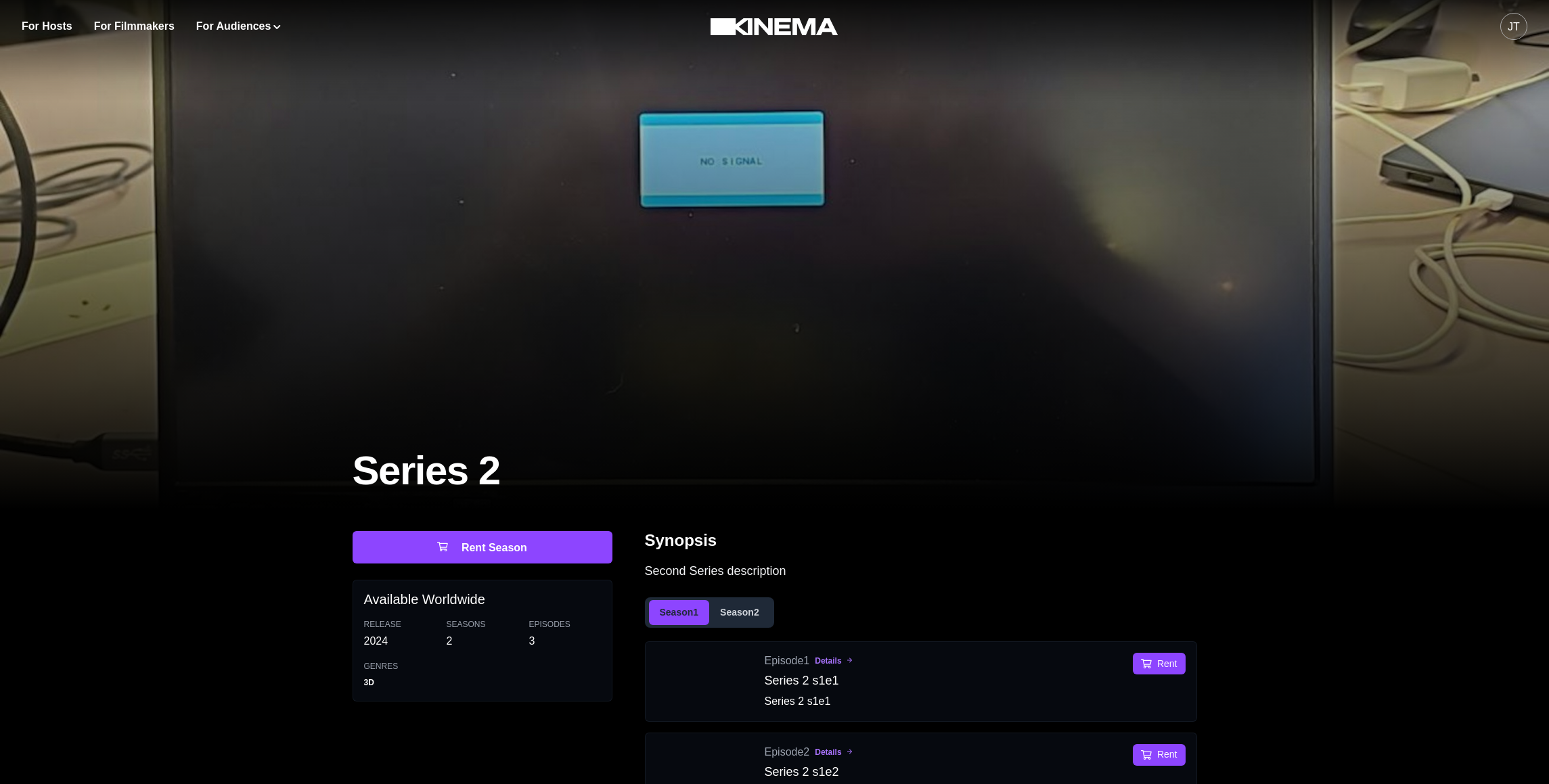
scroll to position [273, 0]
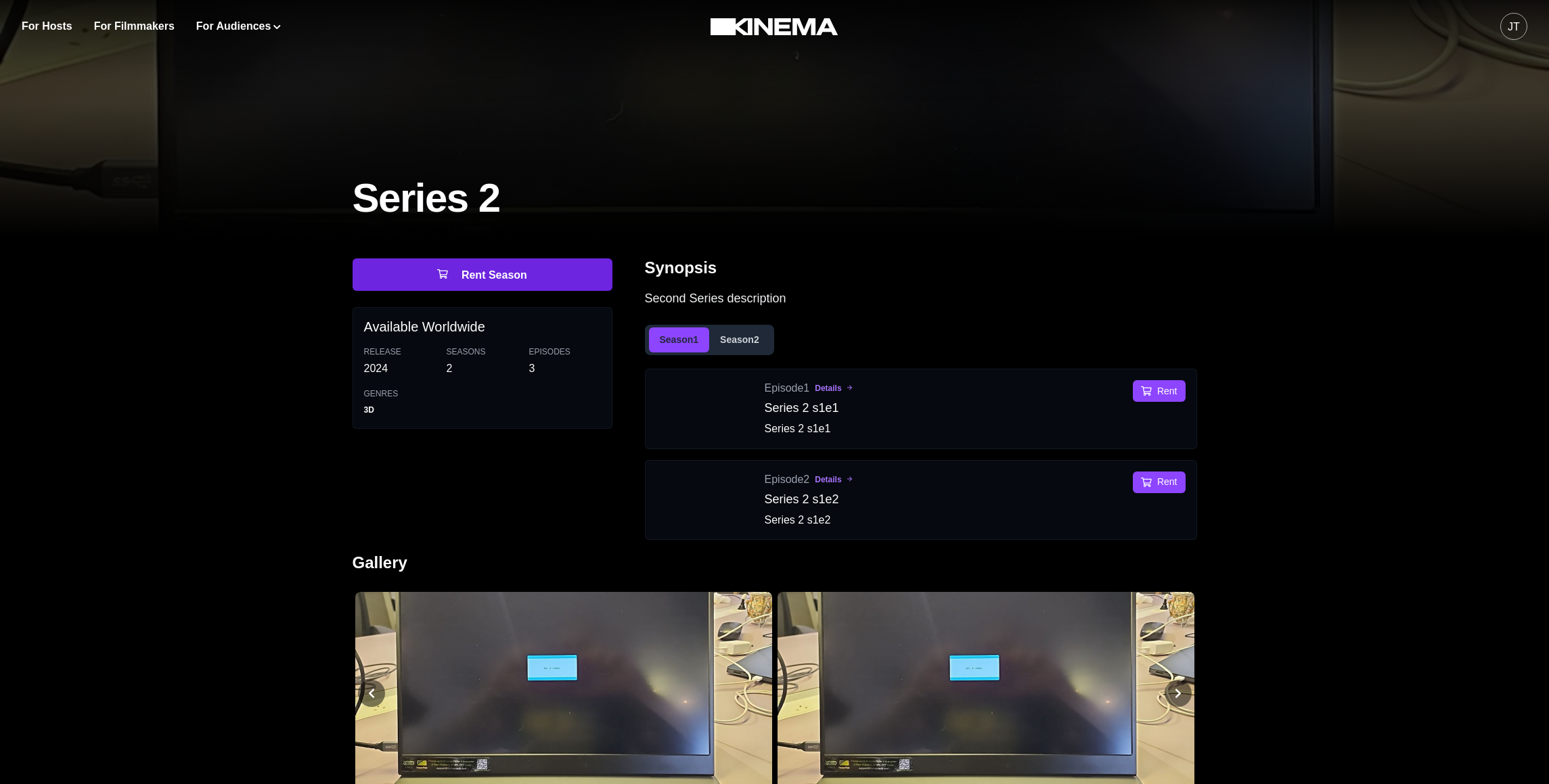
click at [551, 270] on button "Rent Season" at bounding box center [482, 274] width 260 height 33
select select "**********"
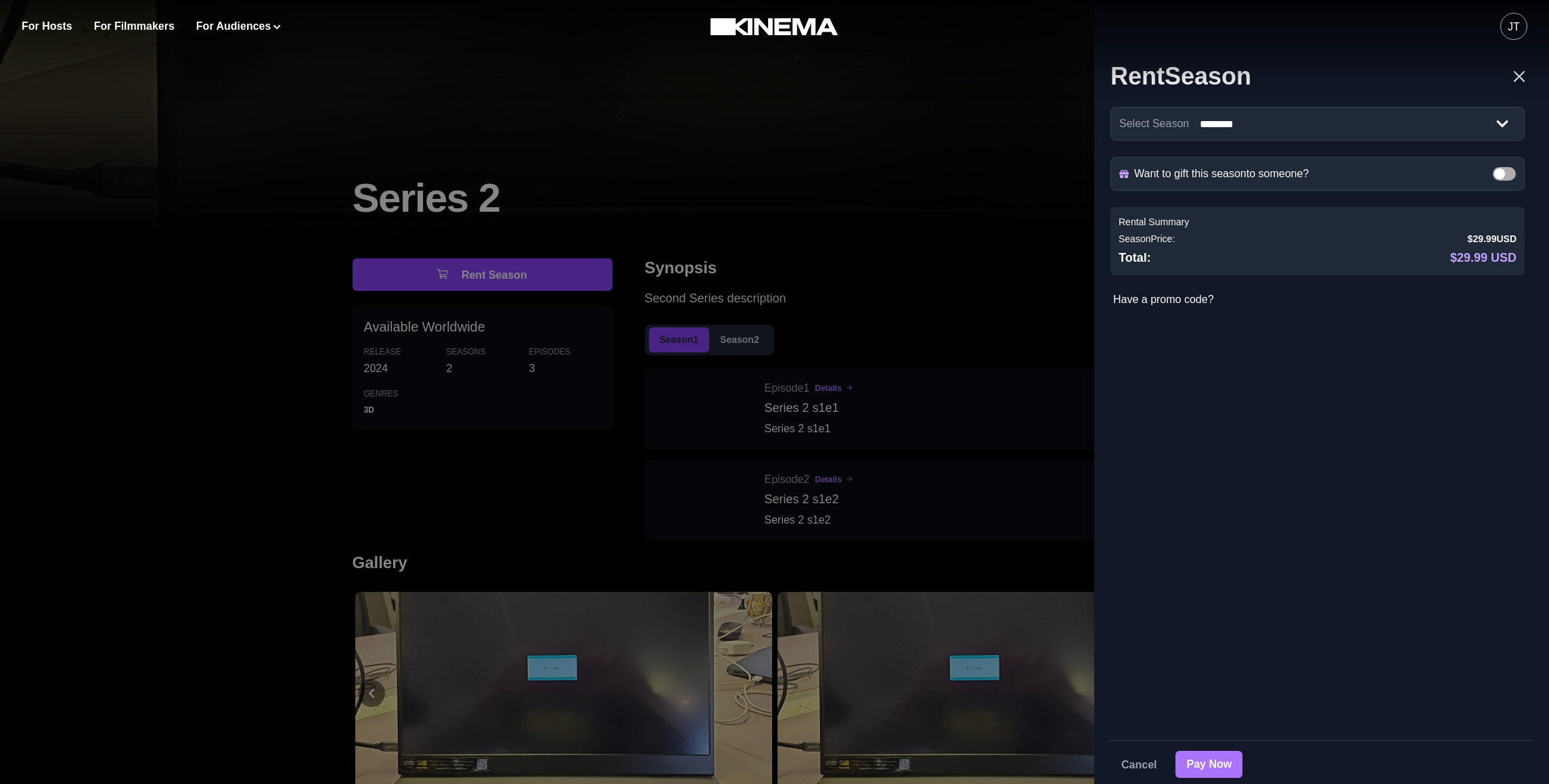
click at [1221, 766] on button "Pay Now" at bounding box center [1209, 764] width 67 height 27
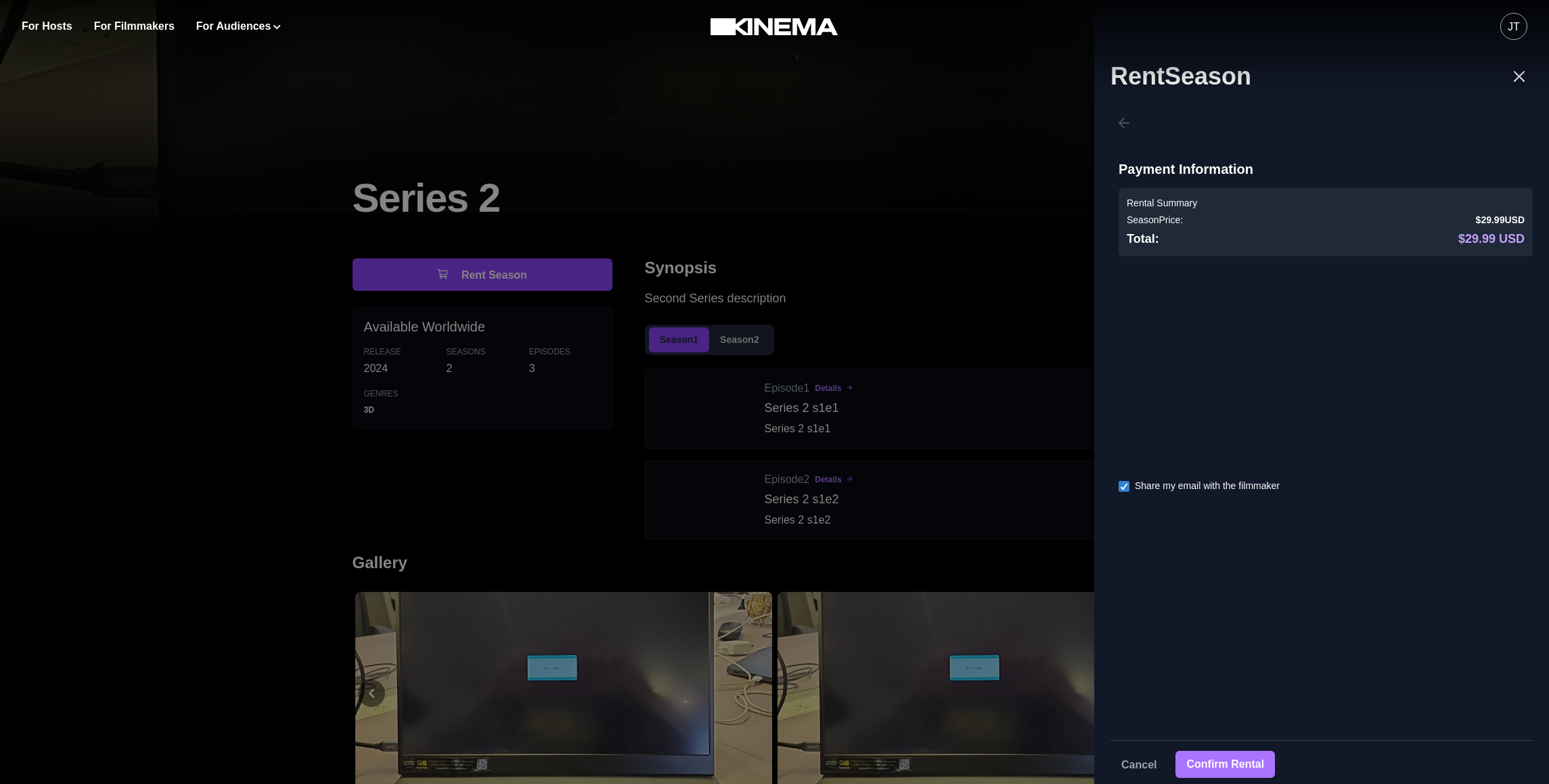
click at [1253, 769] on button "Confirm Rental" at bounding box center [1225, 764] width 100 height 27
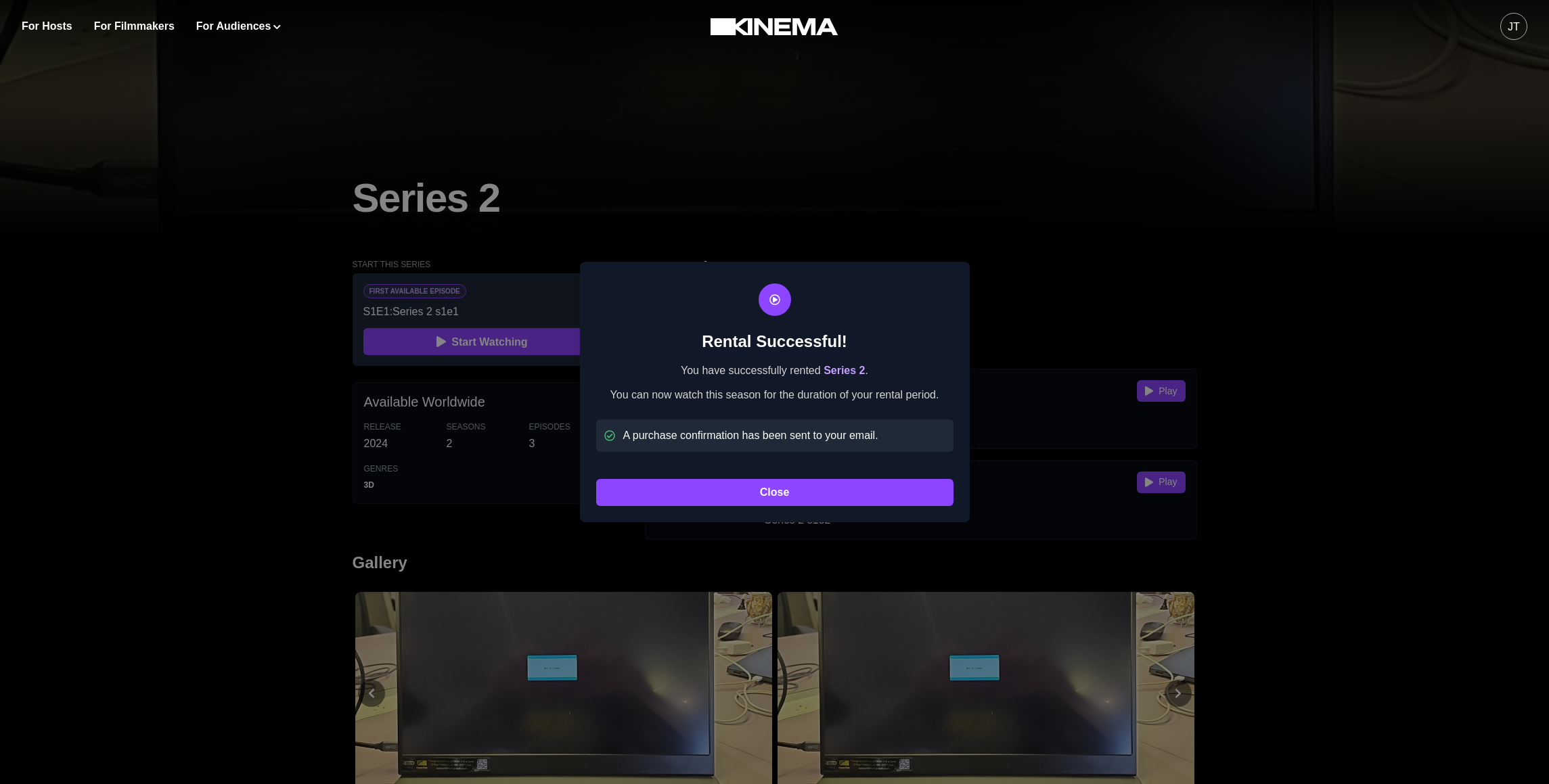
click at [753, 506] on button "Close" at bounding box center [775, 492] width 357 height 27
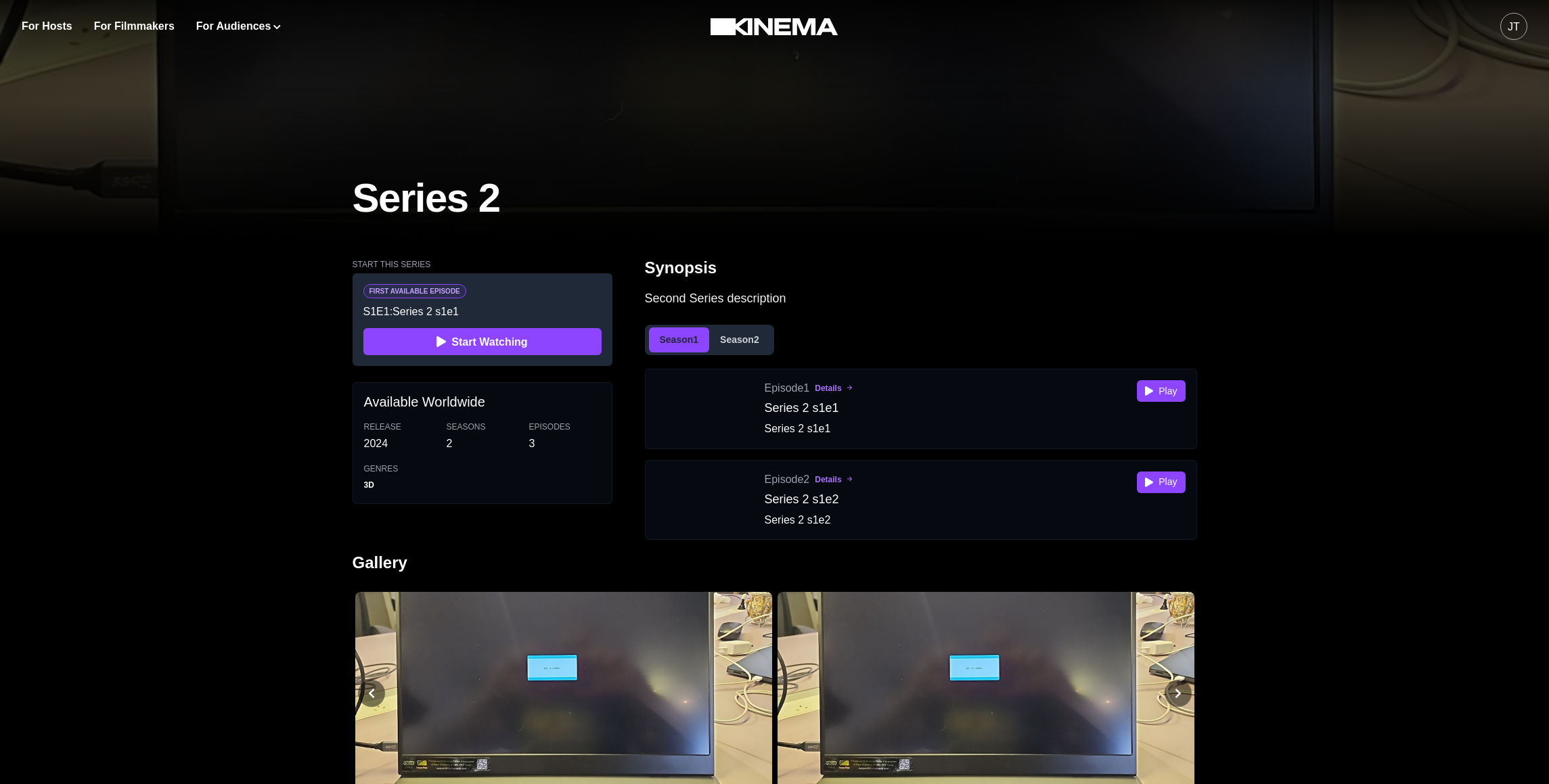
click at [1527, 28] on div "JT" at bounding box center [1514, 26] width 27 height 27
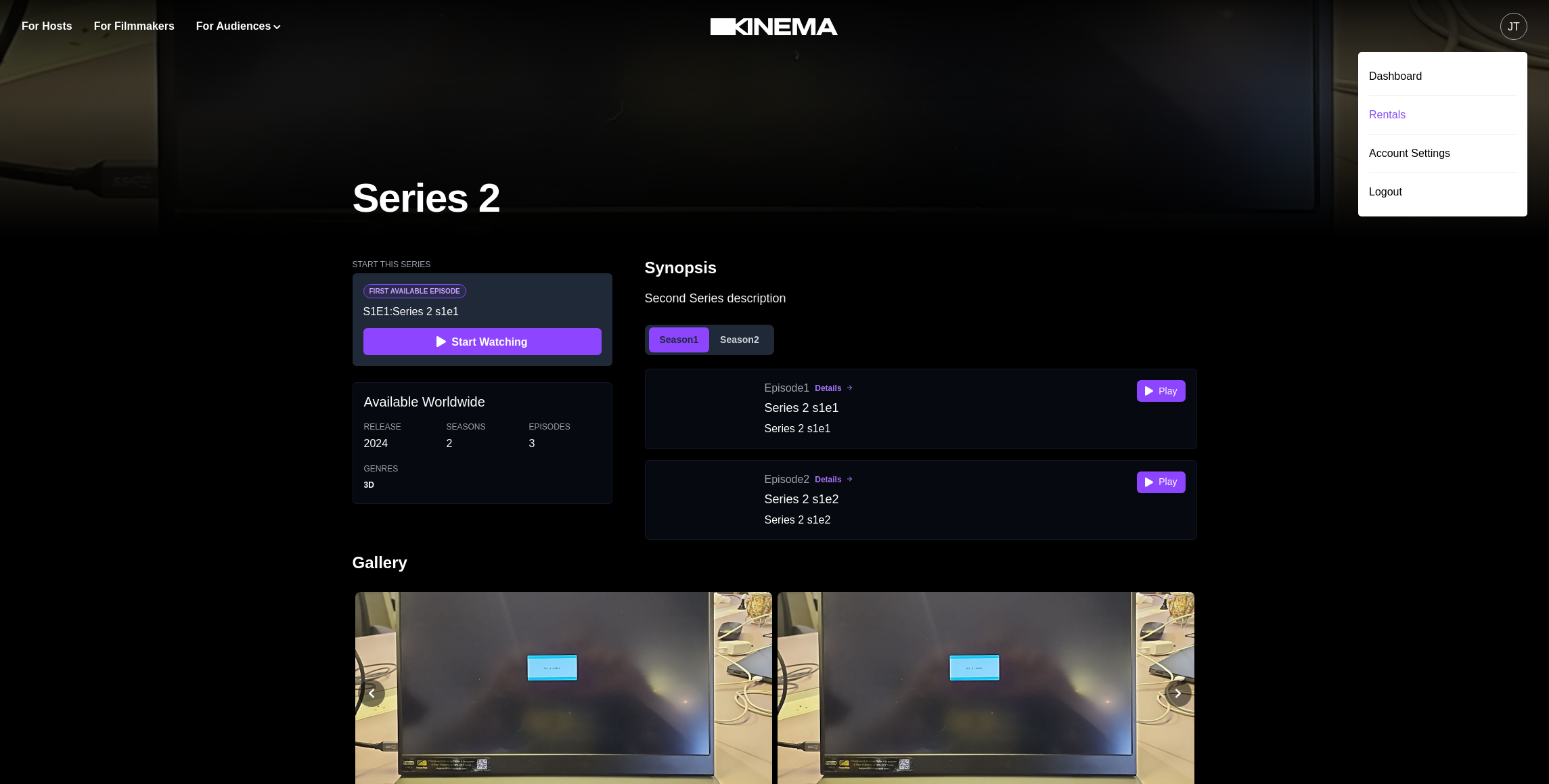
click at [1419, 114] on div "Rentals" at bounding box center [1442, 115] width 148 height 38
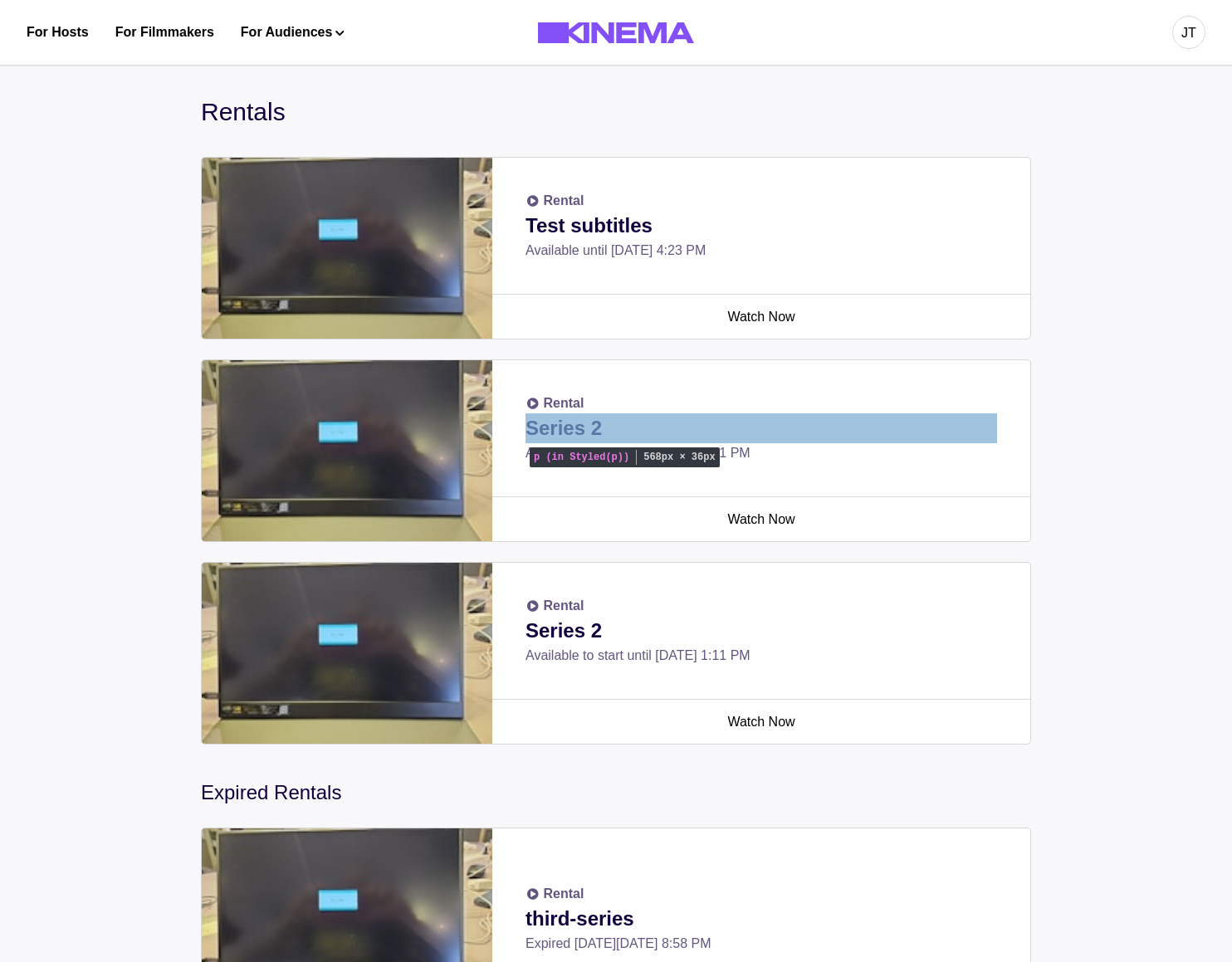
click at [633, 427] on p "Series 2" at bounding box center [760, 428] width 472 height 30
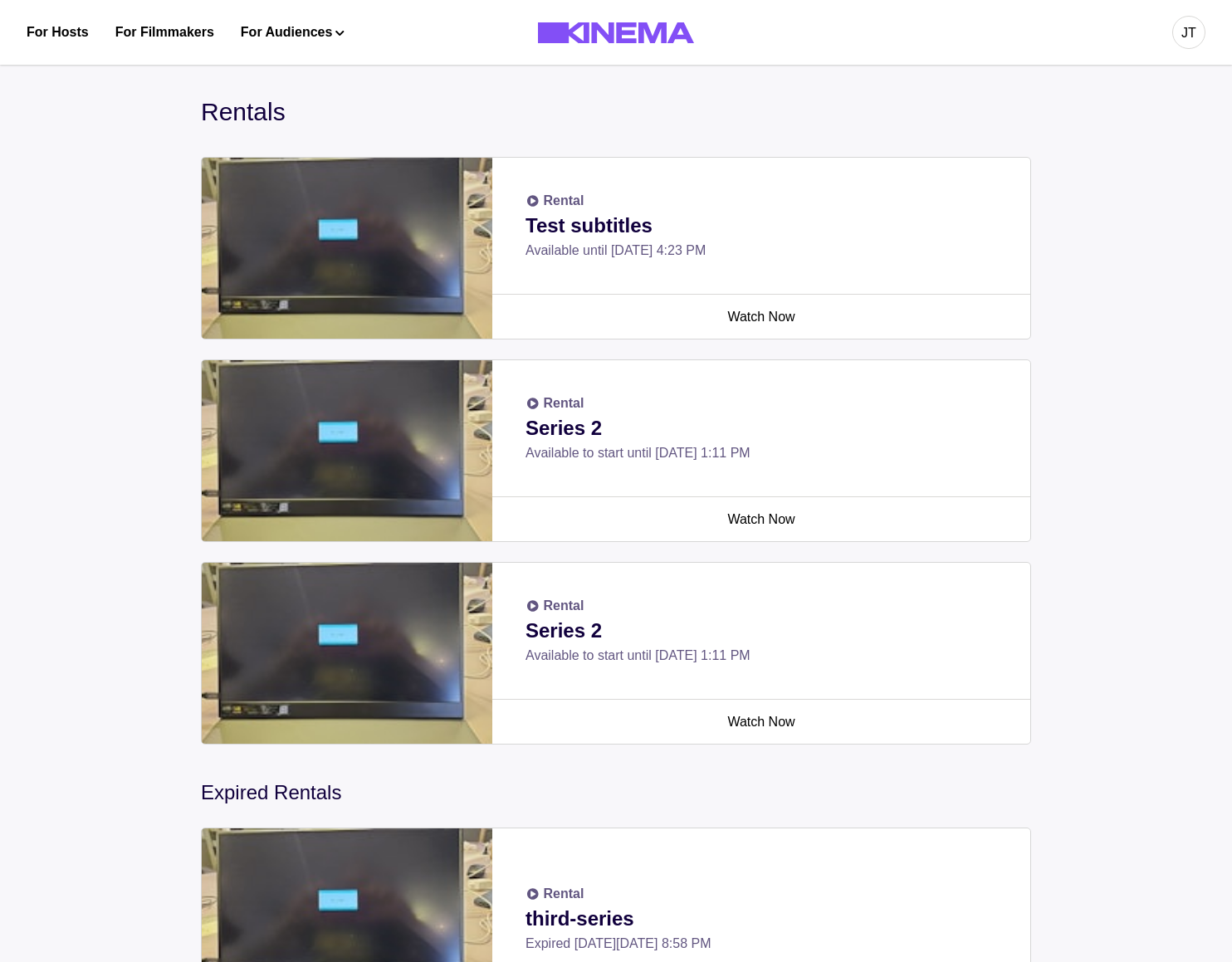
click at [1134, 373] on div "Rentals Rental Test subtitles Available until Fri, Aug 22 2025, 4:23 PM Watch N…" at bounding box center [616, 755] width 1232 height 1402
click at [558, 439] on p "Series 2" at bounding box center [760, 428] width 472 height 30
click at [1159, 261] on div "Rentals Rental Test subtitles Available until Fri, Aug 22 2025, 4:23 PM Watch N…" at bounding box center [616, 755] width 1232 height 1402
click at [1198, 33] on div "JT" at bounding box center [1188, 32] width 33 height 33
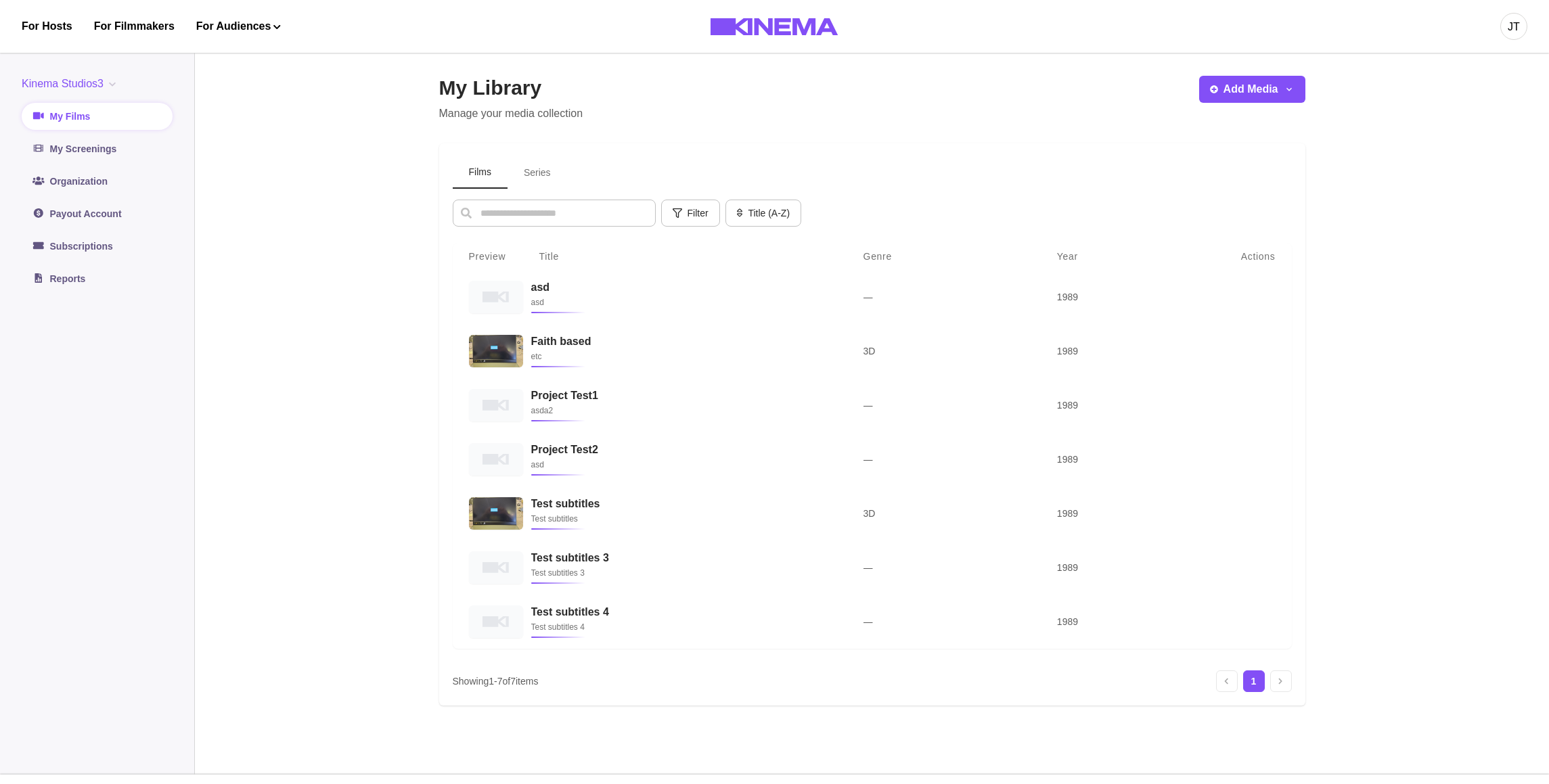
click at [522, 174] on button "Series" at bounding box center [538, 173] width 60 height 32
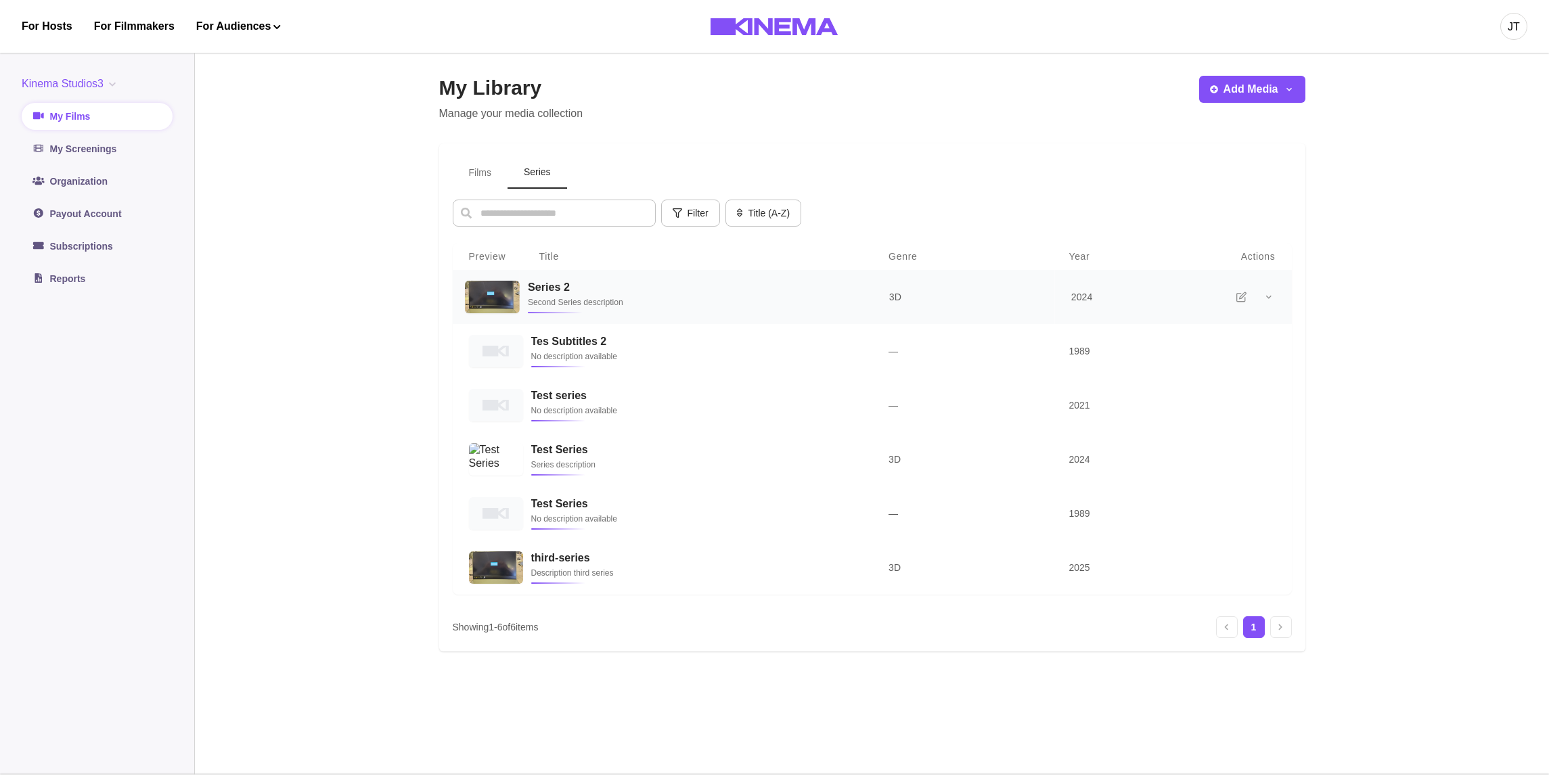
click at [533, 296] on div "Series 2 Second Series description" at bounding box center [691, 296] width 328 height 33
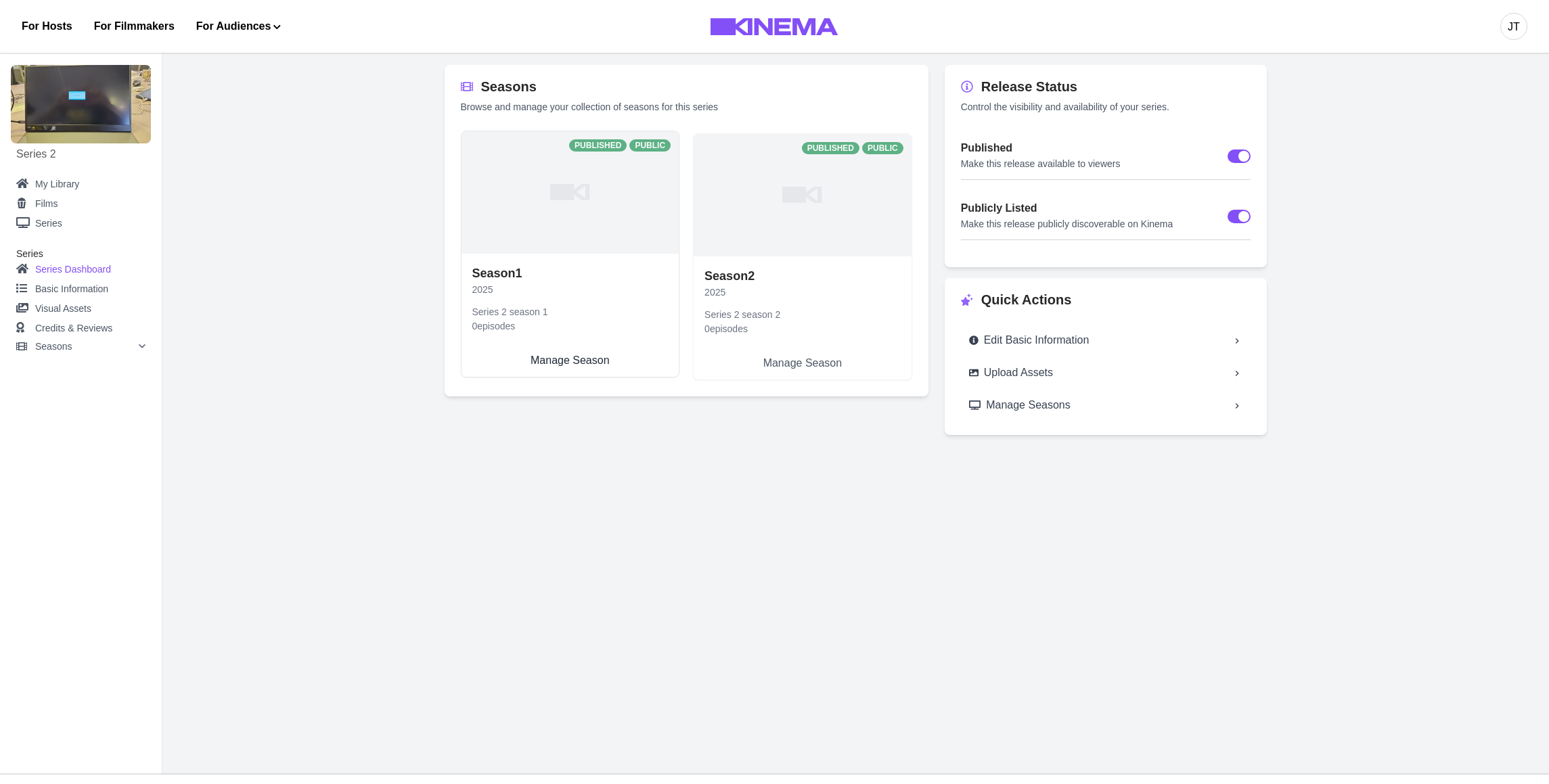
click at [543, 289] on link "Season 1 2025 Series 2 season 1 0 episodes Manage Season" at bounding box center [570, 315] width 218 height 123
select select "**********"
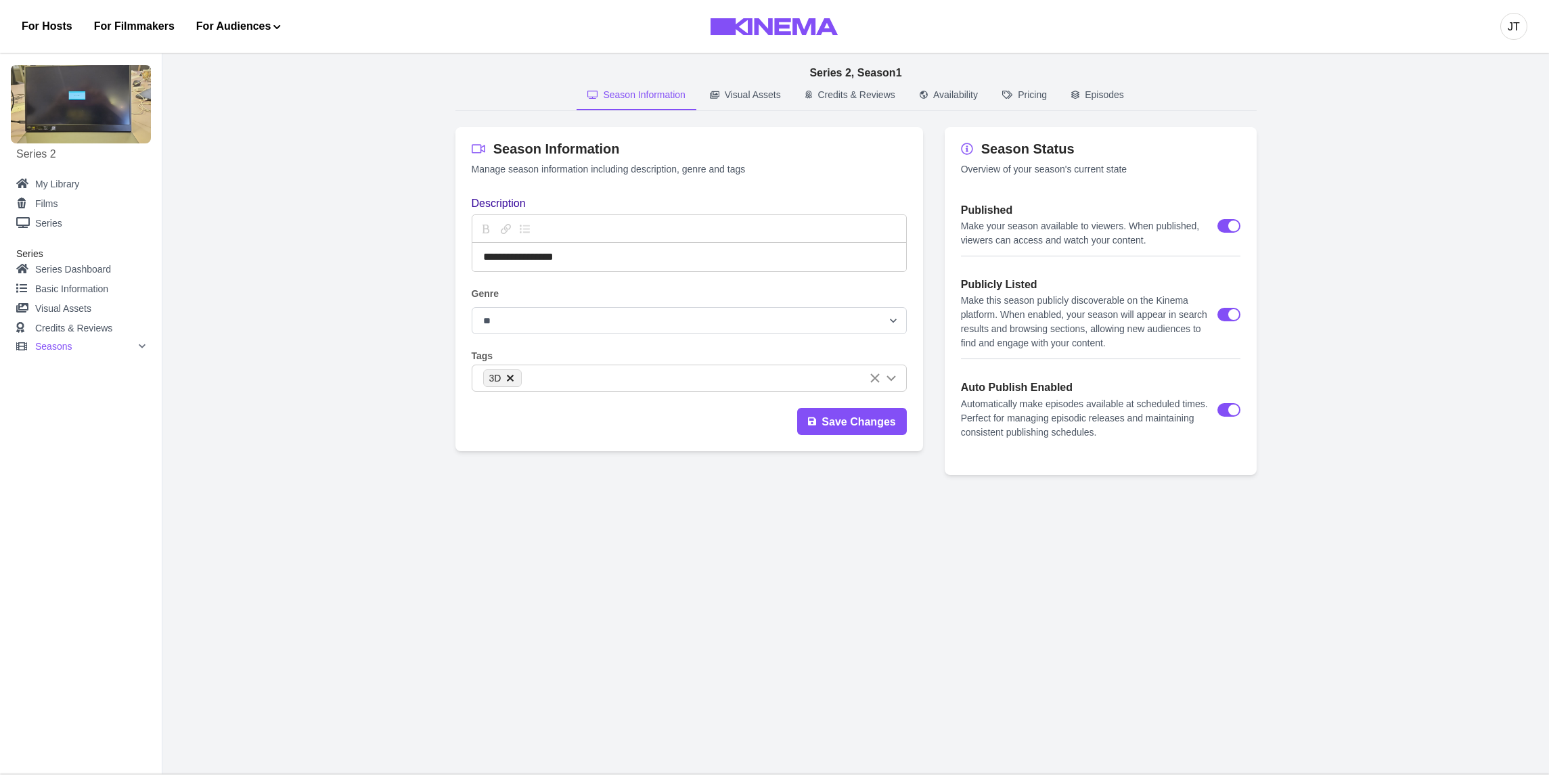
click at [1099, 96] on p "Episodes" at bounding box center [1104, 95] width 39 height 15
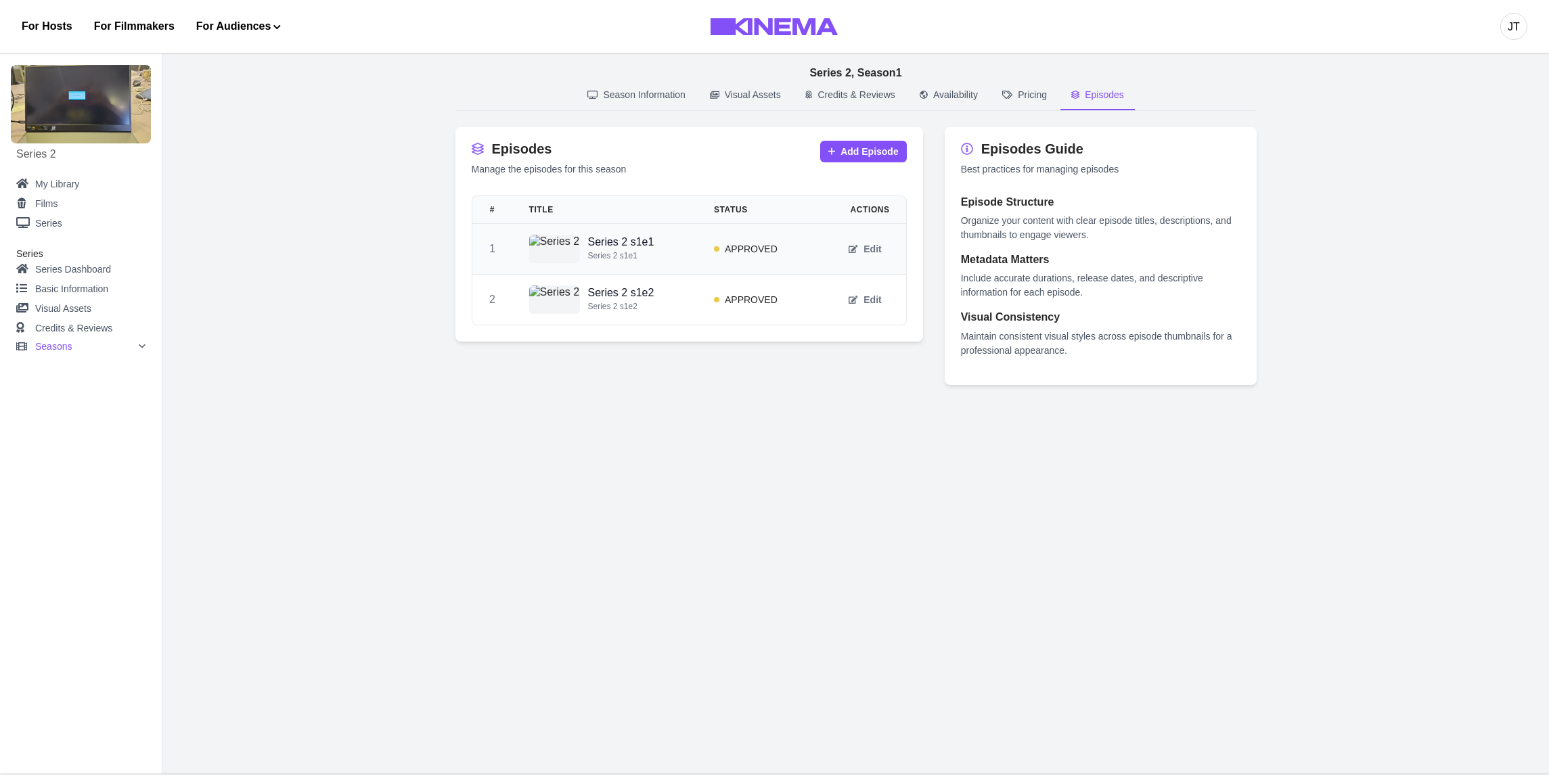
click at [682, 249] on div "Series 2 s1e1 Series 2 s1e1" at bounding box center [605, 249] width 152 height 28
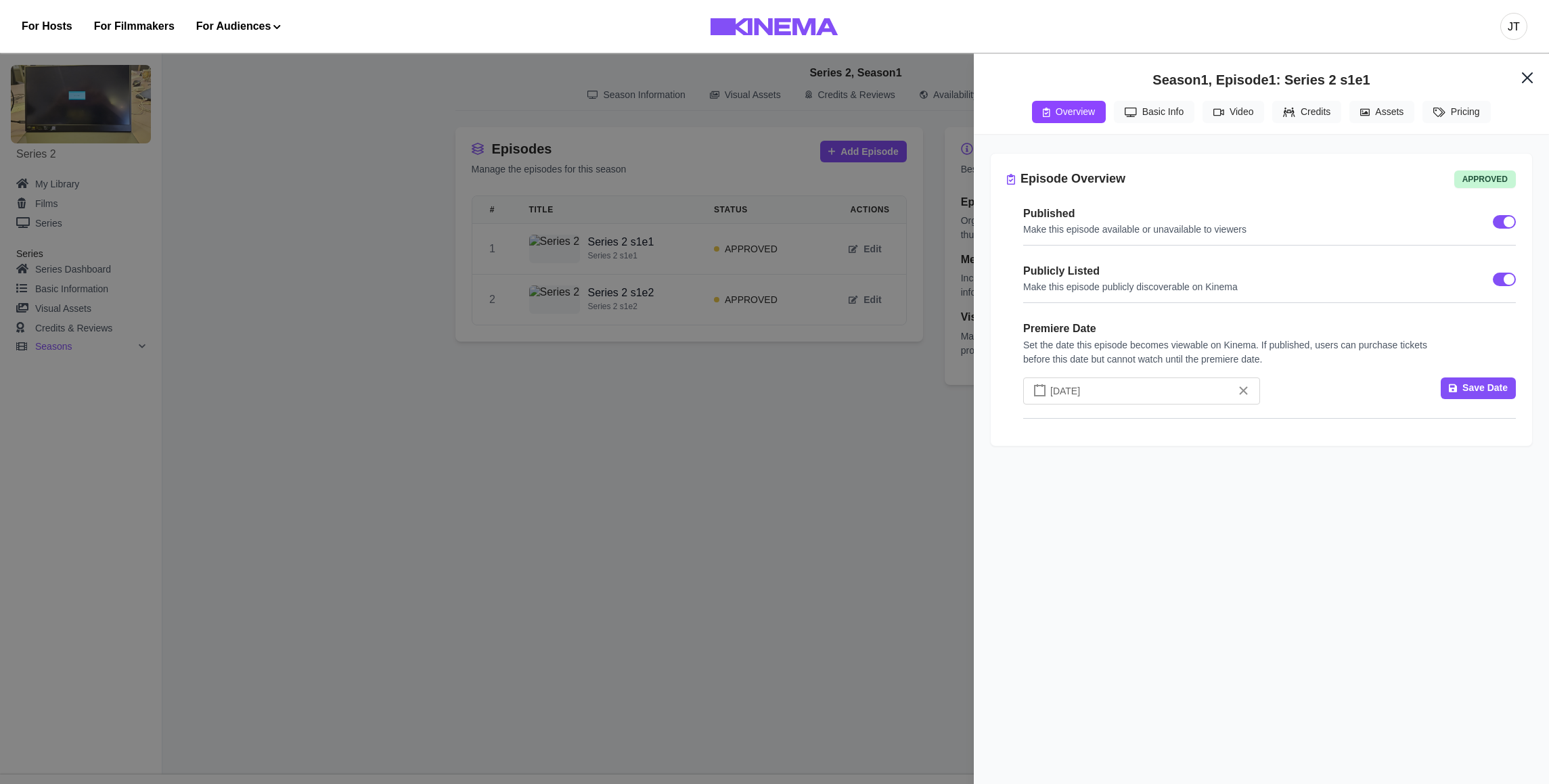
select select "**********"
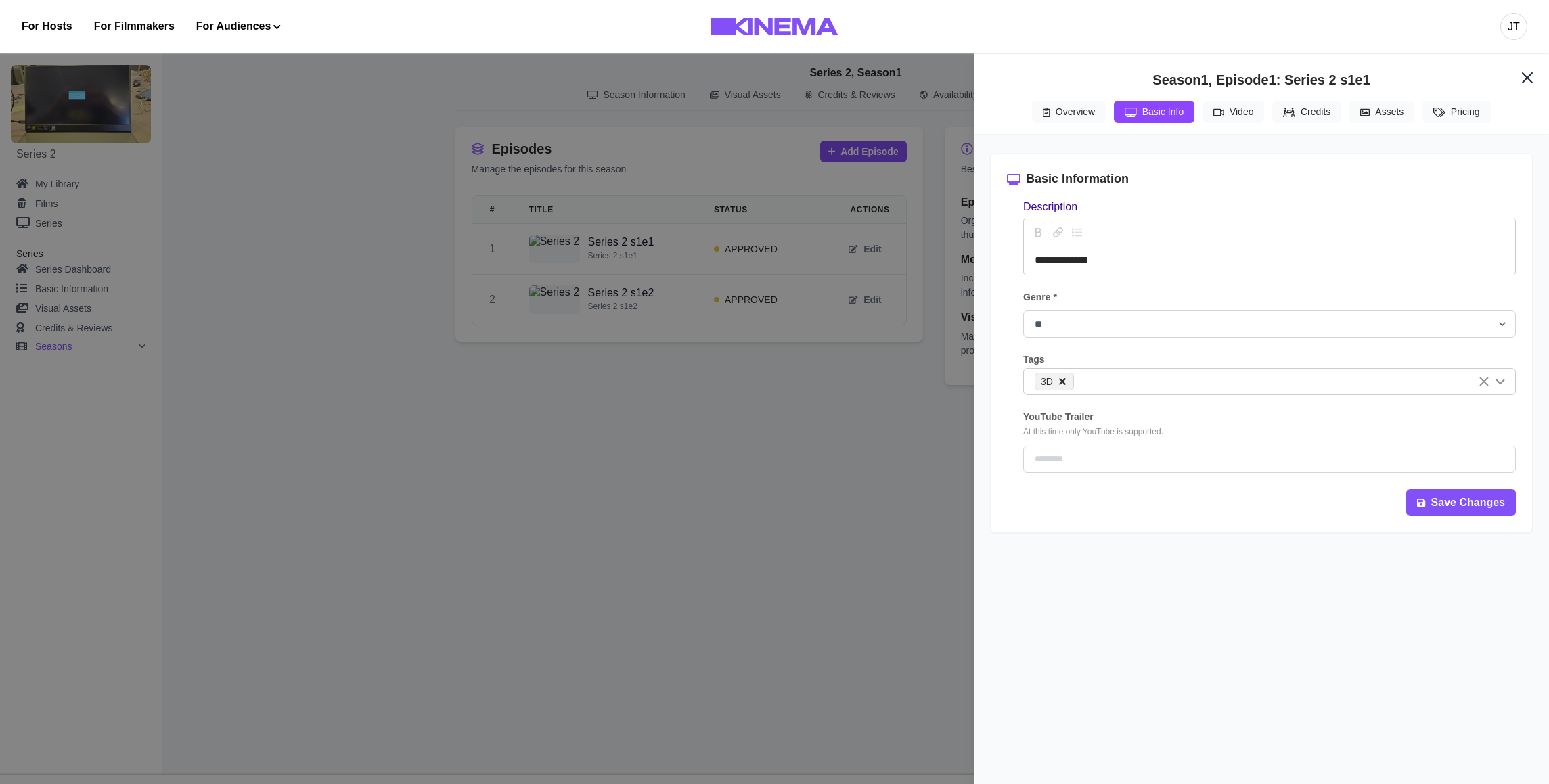
click at [1171, 121] on button "Basic Info" at bounding box center [1154, 112] width 80 height 22
click at [1427, 494] on button "Save Changes" at bounding box center [1461, 501] width 109 height 27
click at [678, 312] on div "**********" at bounding box center [774, 392] width 1549 height 784
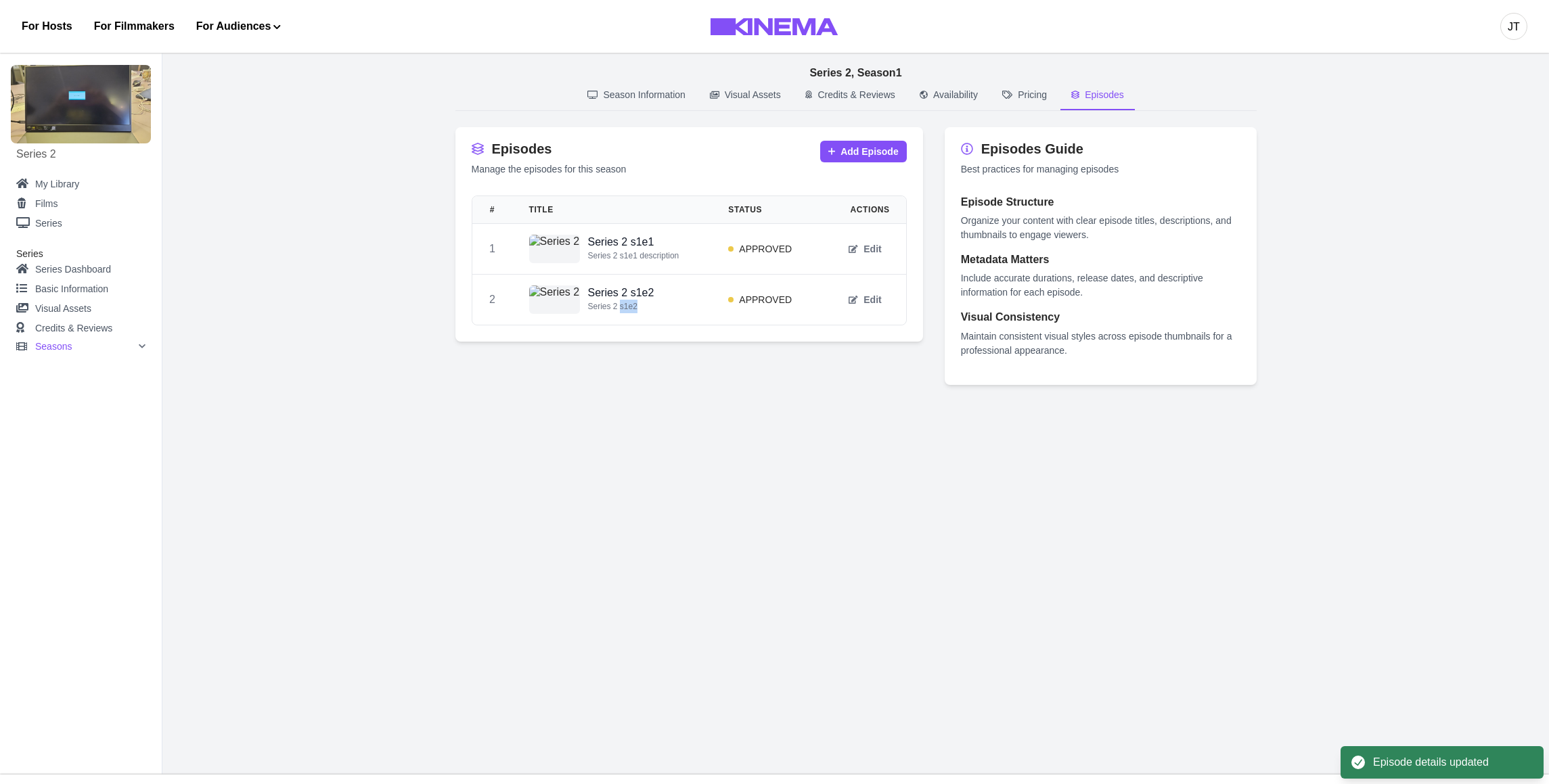
click at [678, 312] on div "Series 2 s1e2 Series 2 s1e2" at bounding box center [612, 299] width 167 height 28
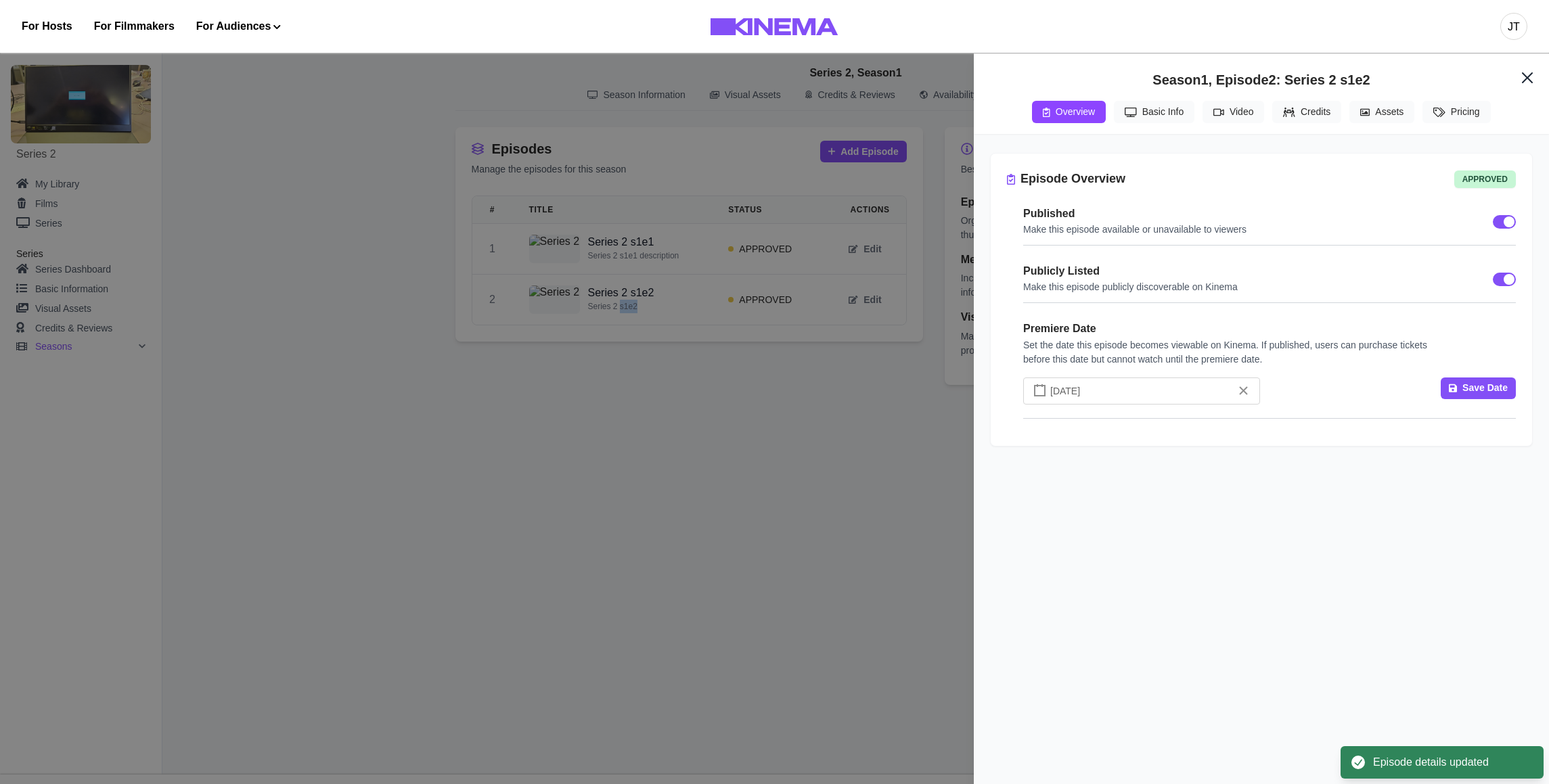
click at [1172, 121] on button "Basic Info" at bounding box center [1154, 112] width 80 height 22
select select "**********"
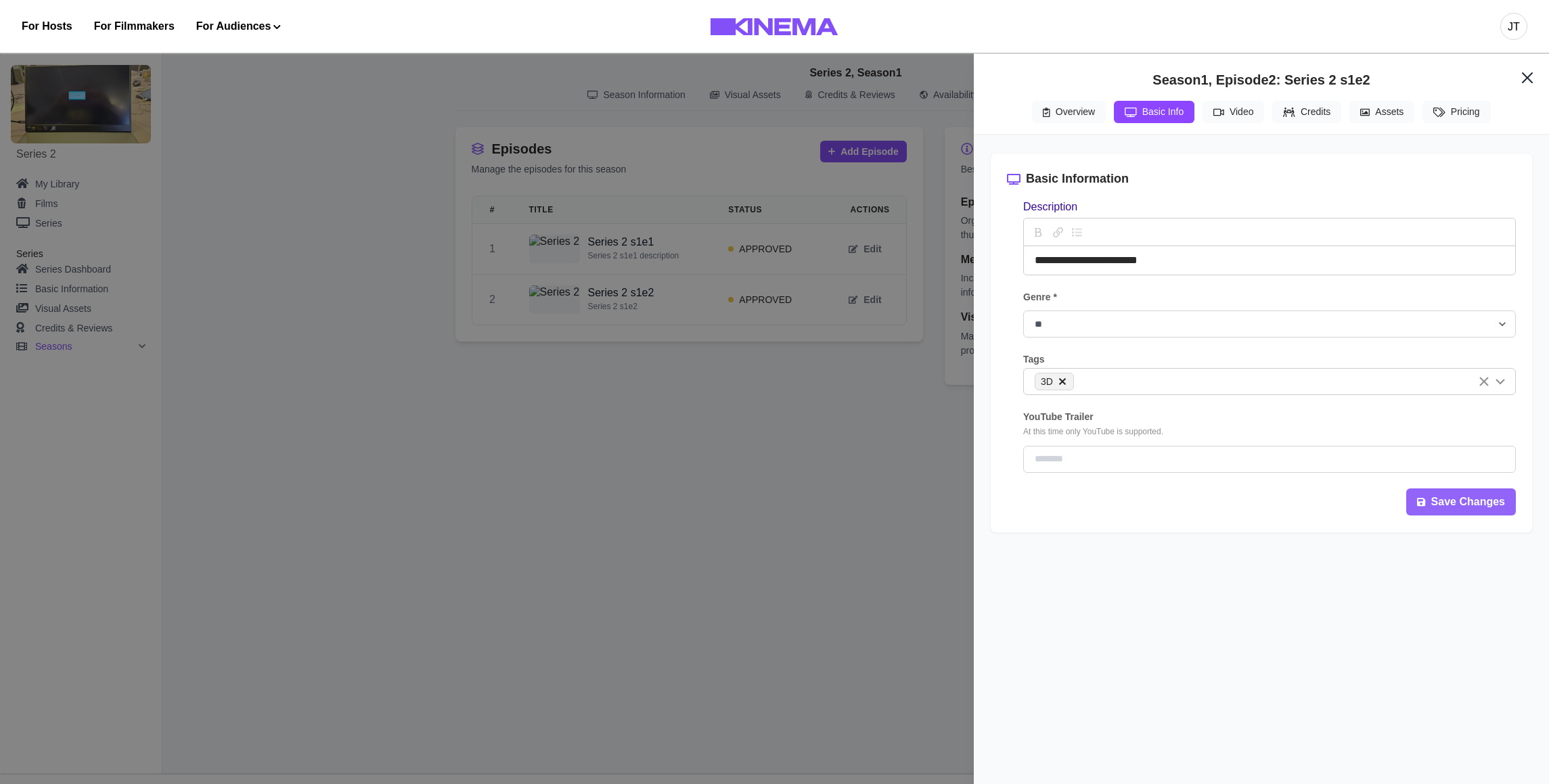
click at [1442, 498] on button "Save Changes" at bounding box center [1461, 501] width 109 height 27
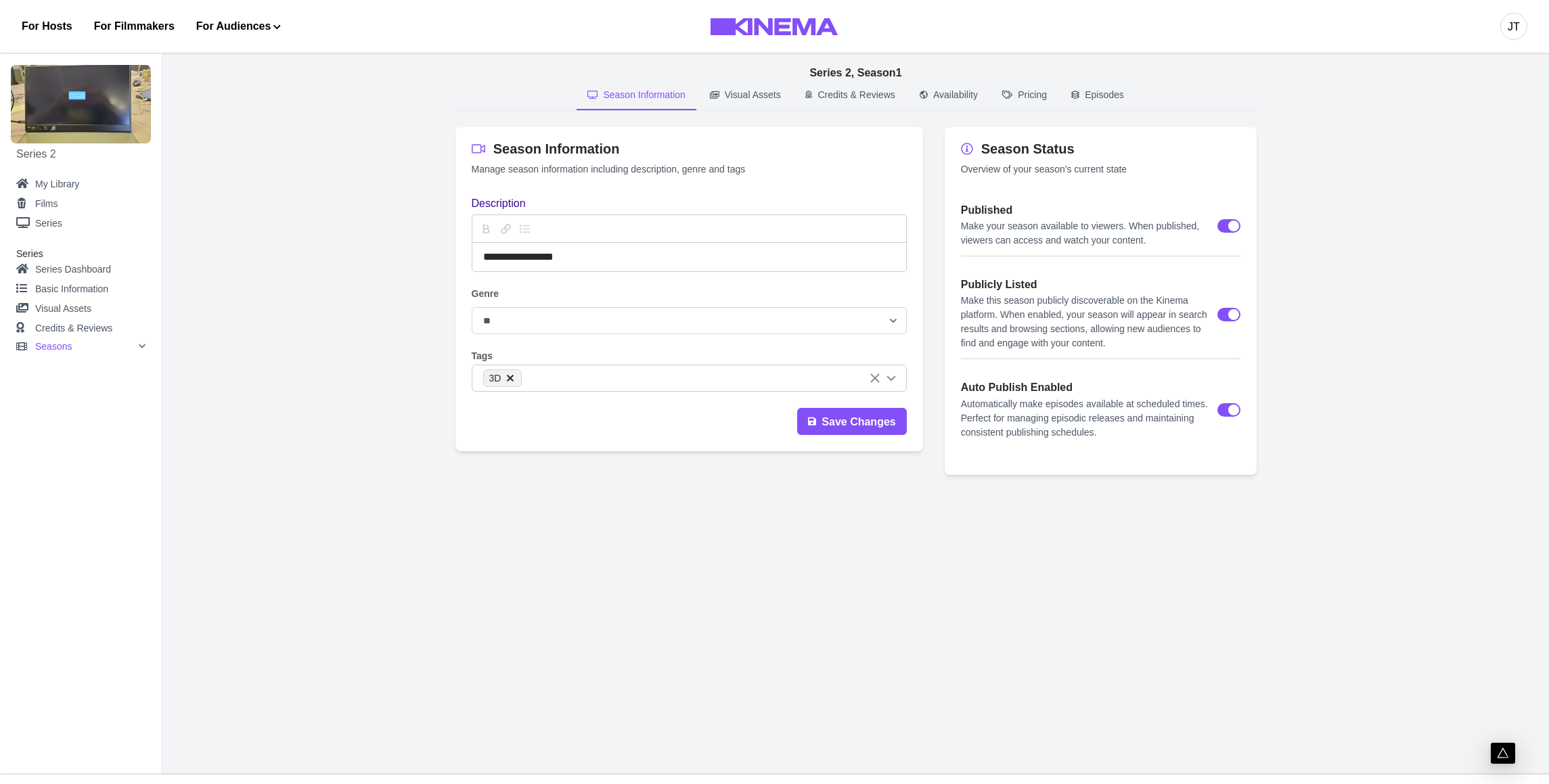
select select "**********"
